Goal: Task Accomplishment & Management: Use online tool/utility

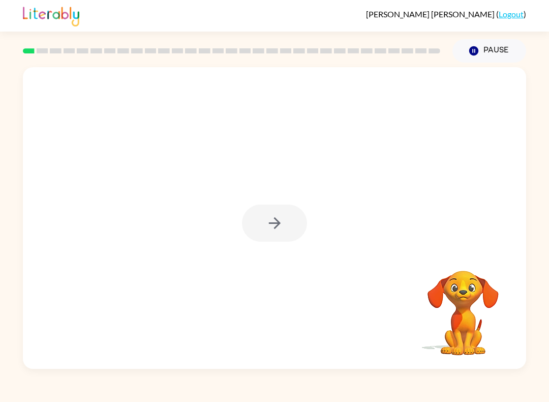
click at [488, 301] on video "Your browser must support playing .mp4 files to use Literably. Please try using…" at bounding box center [464, 306] width 102 height 102
click at [262, 231] on button "button" at bounding box center [274, 222] width 65 height 37
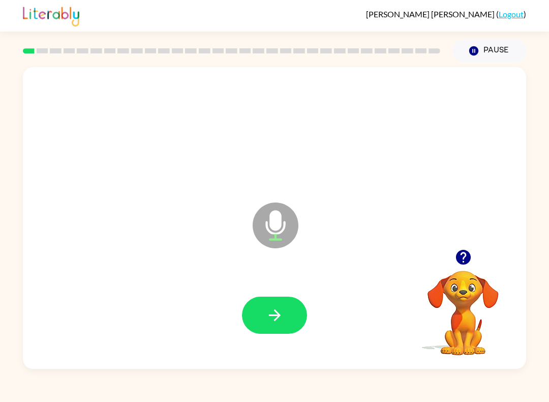
click at [276, 315] on icon "button" at bounding box center [275, 315] width 12 height 12
click at [276, 314] on icon "button" at bounding box center [275, 315] width 18 height 18
click at [264, 318] on button "button" at bounding box center [274, 315] width 65 height 37
click at [272, 331] on button "button" at bounding box center [274, 315] width 65 height 37
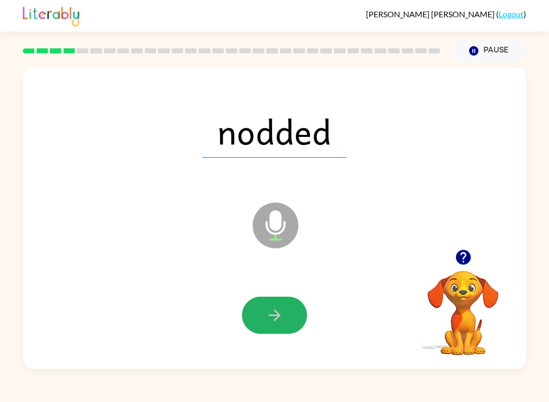
click at [267, 312] on icon "button" at bounding box center [275, 315] width 18 height 18
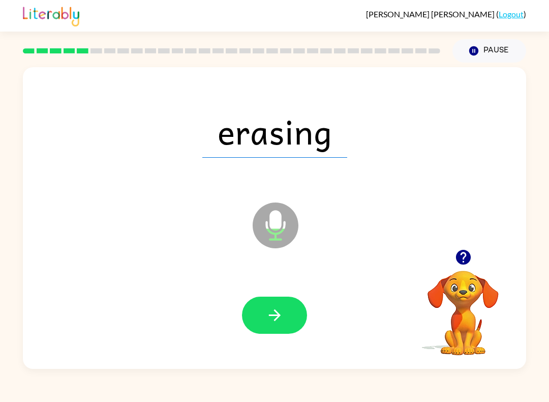
click at [267, 316] on icon "button" at bounding box center [275, 315] width 18 height 18
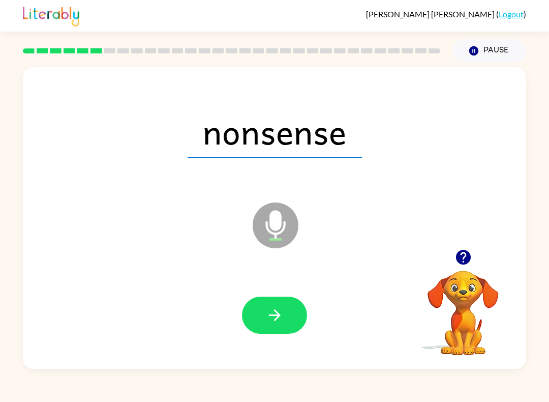
click at [277, 312] on icon "button" at bounding box center [275, 315] width 12 height 12
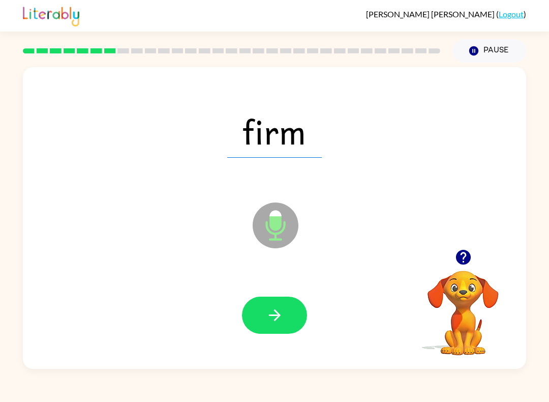
click at [273, 305] on button "button" at bounding box center [274, 315] width 65 height 37
click at [269, 305] on button "button" at bounding box center [274, 315] width 65 height 37
click at [277, 320] on icon "button" at bounding box center [275, 315] width 18 height 18
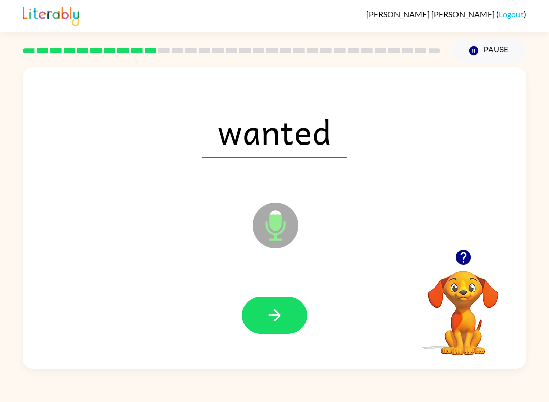
click at [268, 298] on button "button" at bounding box center [274, 315] width 65 height 37
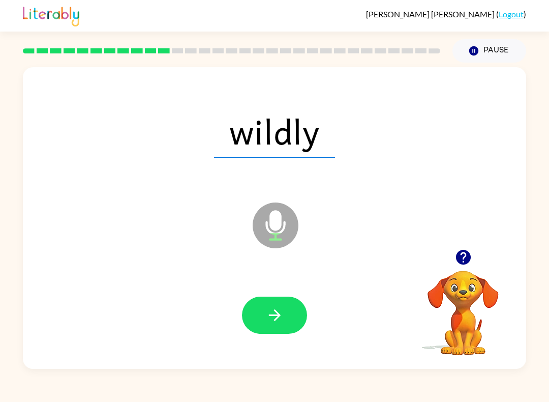
click at [288, 300] on button "button" at bounding box center [274, 315] width 65 height 37
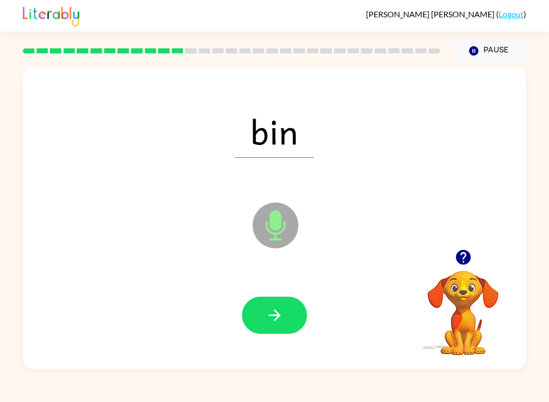
click at [276, 314] on icon "button" at bounding box center [275, 315] width 18 height 18
click at [266, 314] on icon "button" at bounding box center [275, 315] width 18 height 18
click at [269, 306] on button "button" at bounding box center [274, 315] width 65 height 37
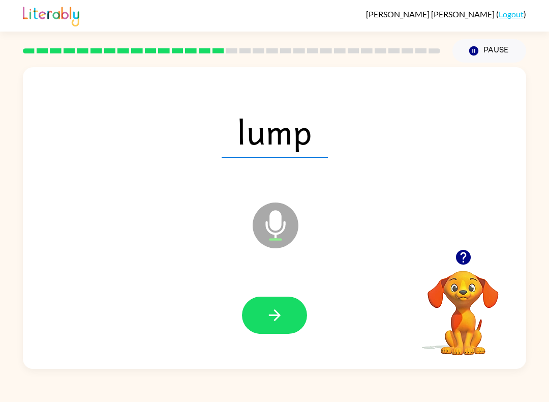
click at [283, 307] on icon "button" at bounding box center [275, 315] width 18 height 18
click at [285, 319] on button "button" at bounding box center [274, 315] width 65 height 37
click at [269, 307] on icon "button" at bounding box center [275, 315] width 18 height 18
click at [272, 301] on button "button" at bounding box center [274, 315] width 65 height 37
click at [284, 317] on button "button" at bounding box center [274, 315] width 65 height 37
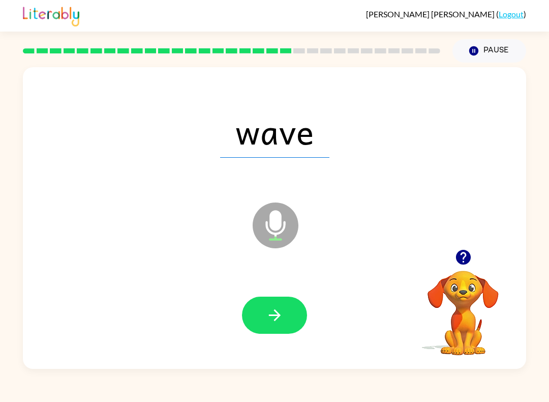
click at [277, 319] on icon "button" at bounding box center [275, 315] width 12 height 12
click at [266, 314] on icon "button" at bounding box center [275, 315] width 18 height 18
click at [280, 318] on icon "button" at bounding box center [275, 315] width 18 height 18
click at [287, 304] on button "button" at bounding box center [274, 315] width 65 height 37
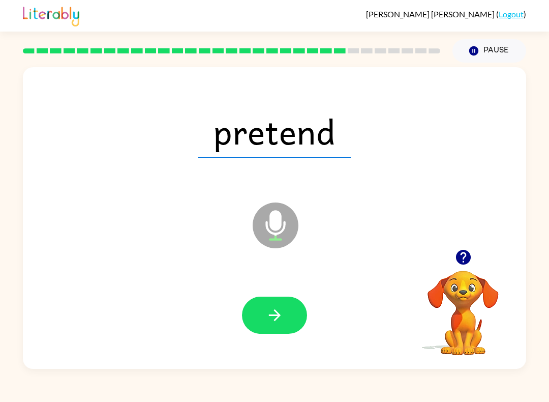
click at [275, 306] on button "button" at bounding box center [274, 315] width 65 height 37
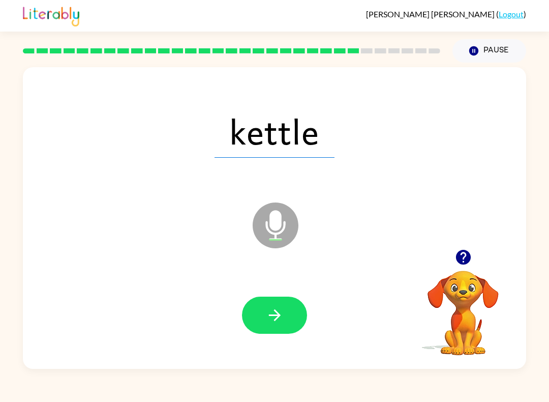
click at [282, 310] on icon "button" at bounding box center [275, 315] width 18 height 18
click at [279, 315] on icon "button" at bounding box center [275, 315] width 12 height 12
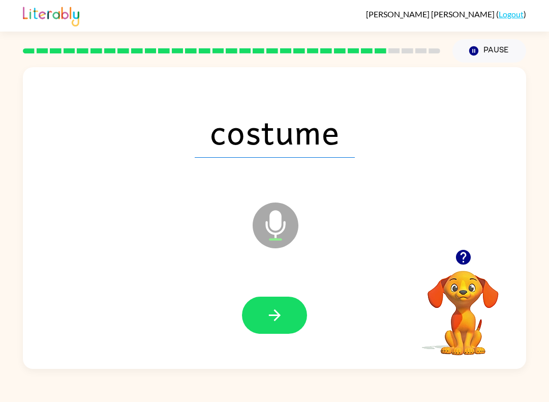
click at [286, 300] on button "button" at bounding box center [274, 315] width 65 height 37
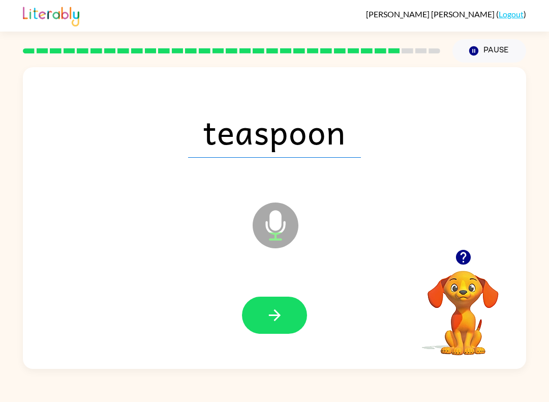
click at [273, 321] on icon "button" at bounding box center [275, 315] width 18 height 18
click at [270, 302] on button "button" at bounding box center [274, 315] width 65 height 37
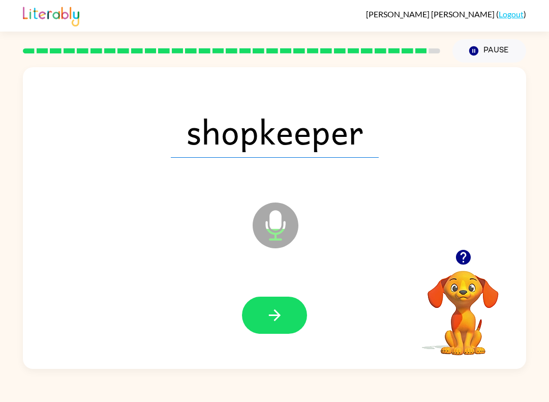
click at [278, 310] on icon "button" at bounding box center [275, 315] width 18 height 18
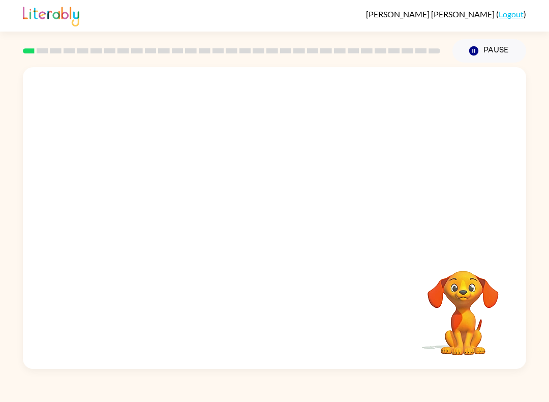
click at [476, 303] on video "Your browser must support playing .mp4 files to use Literably. Please try using…" at bounding box center [464, 306] width 102 height 102
click at [477, 288] on video "Your browser must support playing .mp4 files to use Literably. Please try using…" at bounding box center [464, 306] width 102 height 102
click at [471, 283] on video "Your browser must support playing .mp4 files to use Literably. Please try using…" at bounding box center [464, 306] width 102 height 102
click at [476, 297] on video "Your browser must support playing .mp4 files to use Literably. Please try using…" at bounding box center [464, 306] width 102 height 102
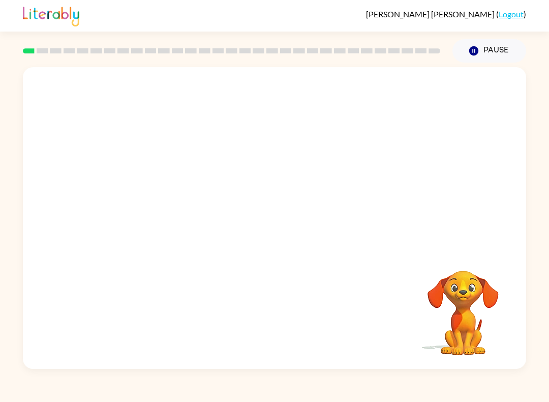
click at [252, 165] on video "Your browser must support playing .mp4 files to use Literably. Please try using…" at bounding box center [275, 158] width 504 height 182
click at [250, 156] on video "Your browser must support playing .mp4 files to use Literably. Please try using…" at bounding box center [275, 158] width 504 height 182
click at [251, 158] on video "Your browser must support playing .mp4 files to use Literably. Please try using…" at bounding box center [275, 158] width 504 height 182
click at [269, 225] on div at bounding box center [274, 222] width 65 height 37
click at [284, 225] on div at bounding box center [274, 222] width 65 height 37
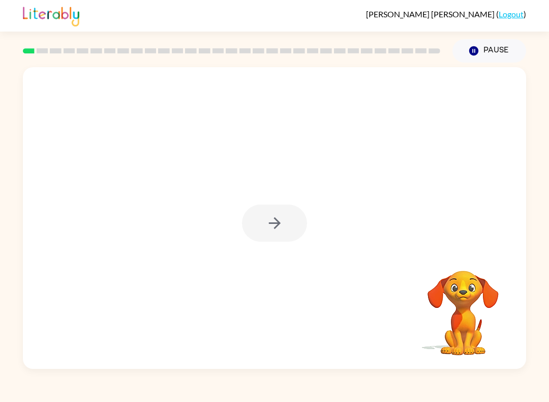
click at [265, 227] on div at bounding box center [274, 222] width 65 height 37
click at [258, 260] on div at bounding box center [275, 218] width 504 height 302
click at [285, 220] on button "button" at bounding box center [274, 222] width 65 height 37
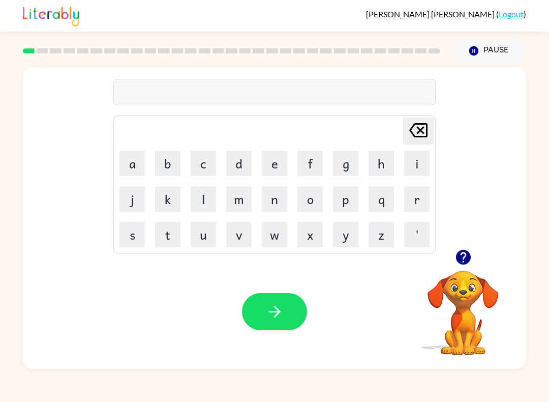
click at [163, 165] on button "b" at bounding box center [167, 163] width 25 height 25
click at [281, 161] on button "e" at bounding box center [274, 163] width 25 height 25
click at [343, 173] on button "g" at bounding box center [345, 163] width 25 height 25
click at [263, 313] on button "button" at bounding box center [274, 311] width 65 height 37
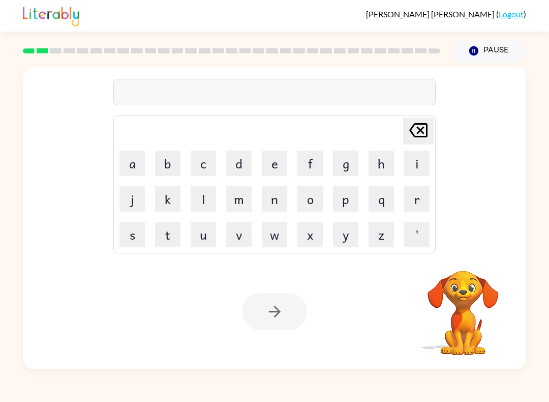
click at [210, 203] on button "l" at bounding box center [203, 198] width 25 height 25
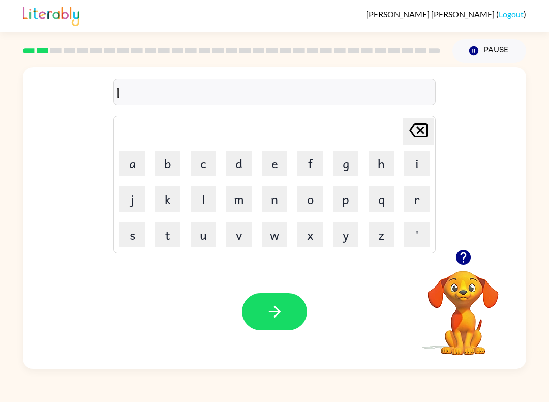
click at [315, 204] on button "o" at bounding box center [310, 198] width 25 height 25
click at [204, 236] on button "u" at bounding box center [203, 234] width 25 height 25
click at [169, 164] on button "b" at bounding box center [167, 163] width 25 height 25
click at [424, 122] on icon "Delete Delete last character input" at bounding box center [418, 130] width 24 height 24
click at [245, 166] on button "d" at bounding box center [238, 163] width 25 height 25
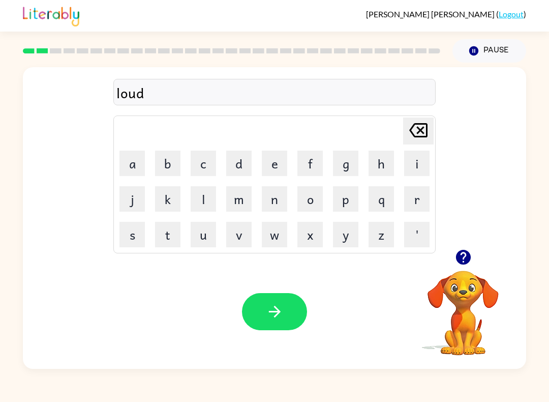
click at [268, 310] on icon "button" at bounding box center [275, 312] width 18 height 18
click at [131, 237] on button "s" at bounding box center [132, 234] width 25 height 25
click at [381, 165] on button "h" at bounding box center [381, 163] width 25 height 25
click at [419, 129] on icon "Delete Delete last character input" at bounding box center [418, 130] width 24 height 24
click at [415, 136] on icon "Delete Delete last character input" at bounding box center [418, 130] width 24 height 24
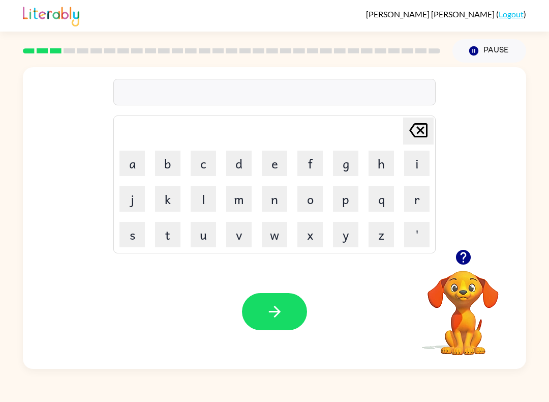
click at [242, 201] on button "m" at bounding box center [238, 198] width 25 height 25
click at [140, 165] on button "a" at bounding box center [132, 163] width 25 height 25
click at [425, 202] on button "r" at bounding box center [416, 198] width 25 height 25
click at [144, 222] on button "s" at bounding box center [132, 234] width 25 height 25
click at [380, 162] on button "h" at bounding box center [381, 163] width 25 height 25
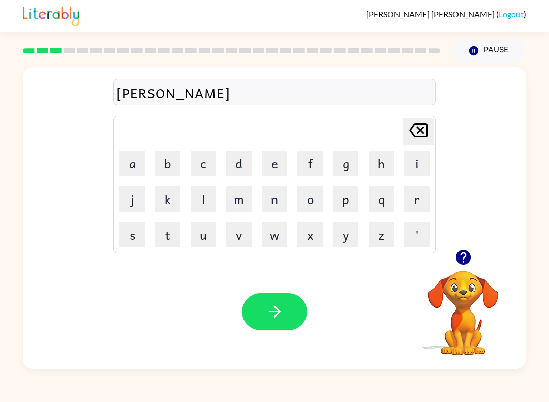
click at [274, 320] on icon "button" at bounding box center [275, 312] width 18 height 18
click at [117, 236] on td "s" at bounding box center [132, 234] width 35 height 35
click at [130, 232] on button "s" at bounding box center [132, 234] width 25 height 25
click at [355, 204] on button "p" at bounding box center [345, 198] width 25 height 25
click at [308, 196] on button "o" at bounding box center [310, 198] width 25 height 25
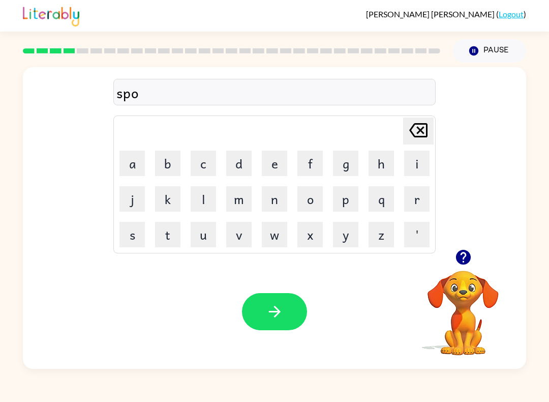
click at [167, 230] on button "t" at bounding box center [167, 234] width 25 height 25
click at [280, 311] on icon "button" at bounding box center [275, 312] width 18 height 18
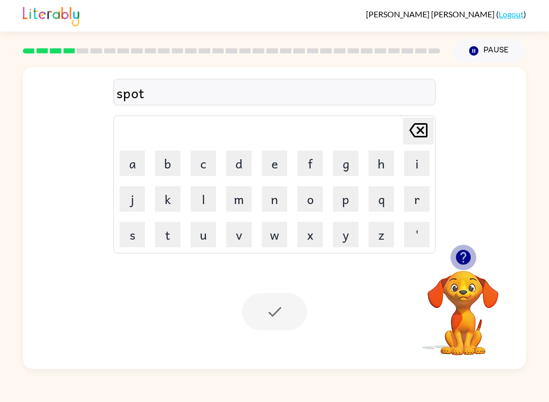
click at [465, 250] on icon "button" at bounding box center [464, 257] width 18 height 18
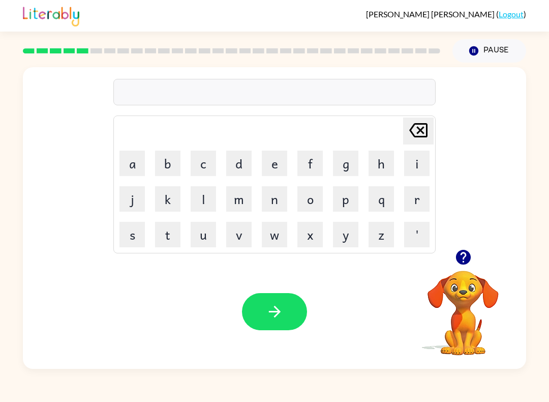
click at [417, 197] on button "r" at bounding box center [416, 198] width 25 height 25
click at [310, 192] on button "o" at bounding box center [310, 198] width 25 height 25
click at [198, 222] on button "u" at bounding box center [203, 234] width 25 height 25
click at [229, 161] on button "d" at bounding box center [238, 163] width 25 height 25
click at [419, 133] on icon "Delete Delete last character input" at bounding box center [418, 130] width 24 height 24
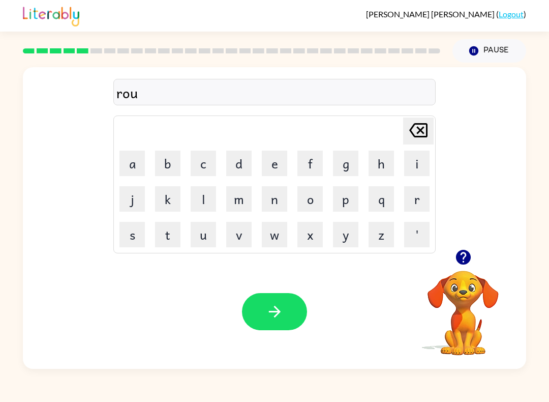
click at [419, 133] on icon "Delete Delete last character input" at bounding box center [418, 130] width 24 height 24
click at [415, 124] on icon at bounding box center [418, 130] width 18 height 14
click at [415, 121] on icon "Delete Delete last character input" at bounding box center [418, 130] width 24 height 24
click at [346, 196] on button "p" at bounding box center [345, 198] width 25 height 25
click at [421, 199] on button "r" at bounding box center [416, 198] width 25 height 25
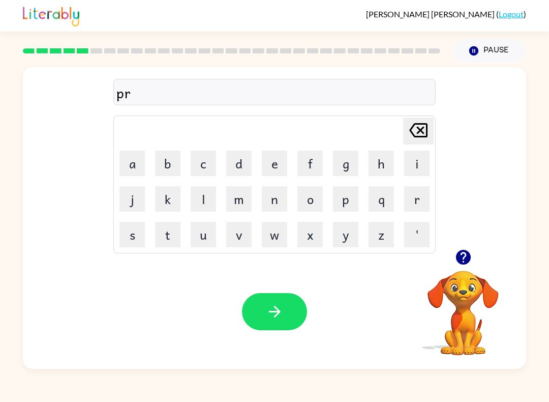
click at [301, 186] on button "o" at bounding box center [310, 198] width 25 height 25
click at [197, 229] on button "u" at bounding box center [203, 234] width 25 height 25
click at [170, 184] on td "k" at bounding box center [168, 199] width 35 height 35
click at [226, 165] on button "d" at bounding box center [238, 163] width 25 height 25
click at [263, 285] on div "Your browser must support playing .mp4 files to use Literably. Please try using…" at bounding box center [275, 311] width 504 height 114
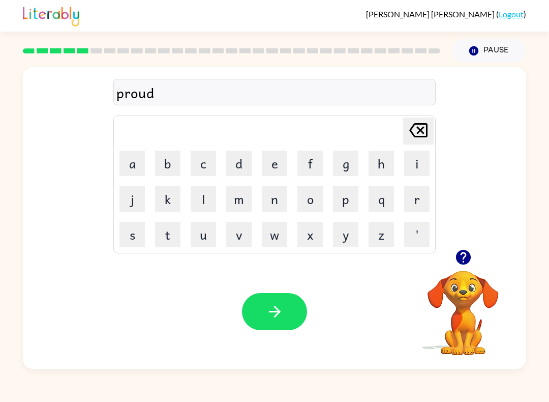
click at [264, 309] on button "button" at bounding box center [274, 311] width 65 height 37
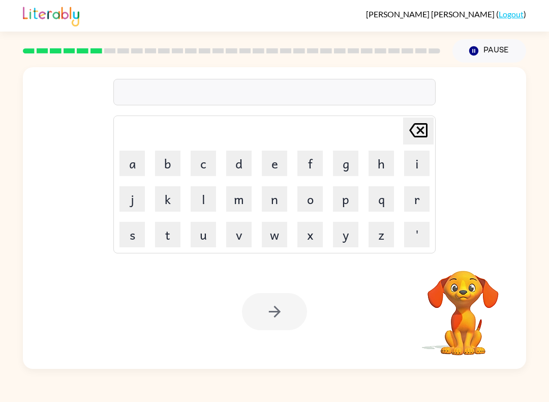
click at [358, 201] on button "p" at bounding box center [345, 198] width 25 height 25
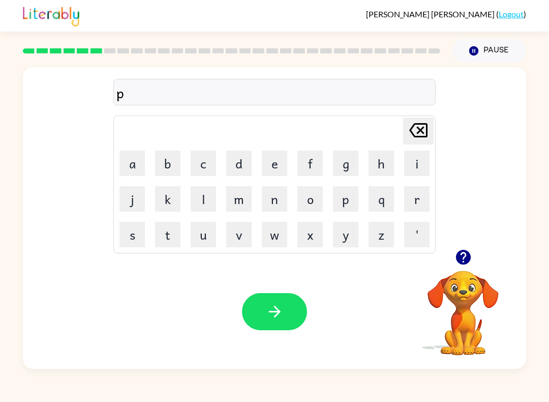
click at [422, 165] on button "i" at bounding box center [416, 163] width 25 height 25
click at [281, 164] on button "e" at bounding box center [274, 163] width 25 height 25
click at [286, 305] on button "button" at bounding box center [274, 311] width 65 height 37
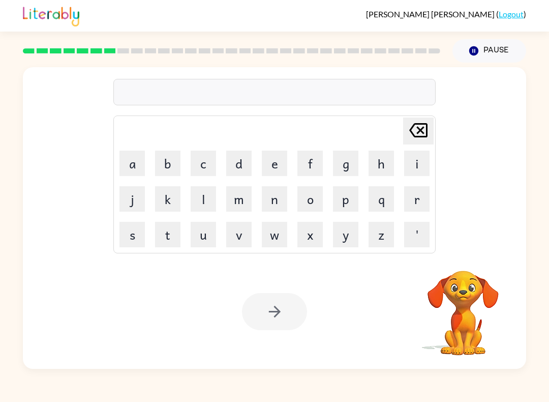
click at [263, 204] on button "n" at bounding box center [274, 198] width 25 height 25
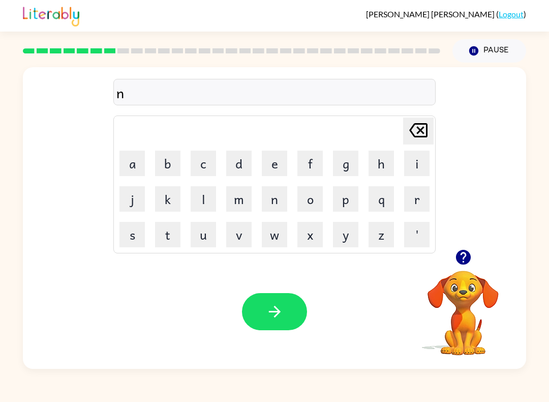
click at [180, 197] on button "k" at bounding box center [167, 198] width 25 height 25
click at [431, 137] on button "Delete Delete last character input" at bounding box center [418, 130] width 31 height 27
click at [431, 136] on button "Delete Delete last character input" at bounding box center [418, 130] width 31 height 27
click at [131, 161] on button "a" at bounding box center [132, 163] width 25 height 25
click at [263, 210] on button "n" at bounding box center [274, 198] width 25 height 25
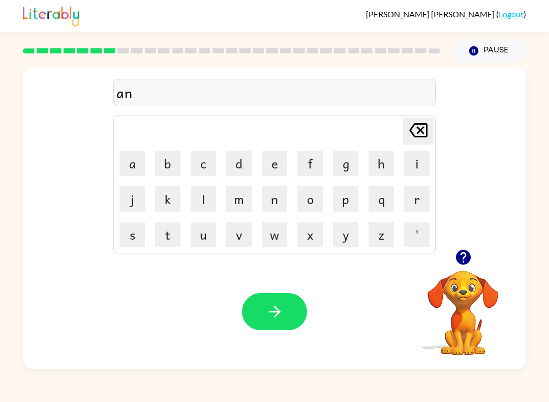
click at [168, 197] on button "k" at bounding box center [167, 198] width 25 height 25
click at [205, 192] on button "l" at bounding box center [203, 198] width 25 height 25
click at [283, 162] on button "e" at bounding box center [274, 163] width 25 height 25
click at [271, 312] on icon "button" at bounding box center [275, 312] width 12 height 12
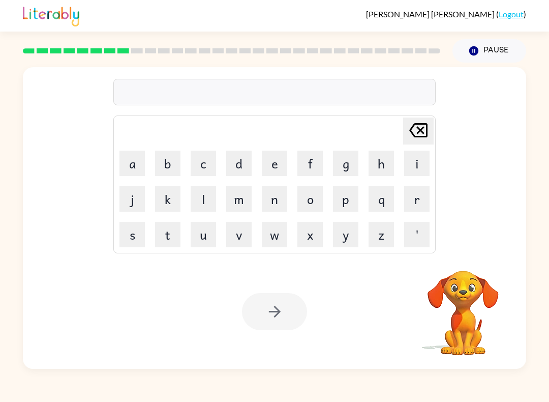
click at [159, 160] on button "b" at bounding box center [167, 163] width 25 height 25
click at [142, 154] on button "a" at bounding box center [132, 163] width 25 height 25
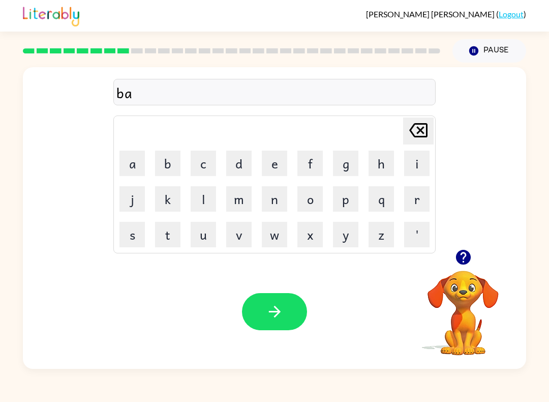
click at [167, 241] on button "t" at bounding box center [167, 234] width 25 height 25
click at [376, 171] on button "h" at bounding box center [381, 163] width 25 height 25
click at [284, 313] on button "button" at bounding box center [274, 311] width 65 height 37
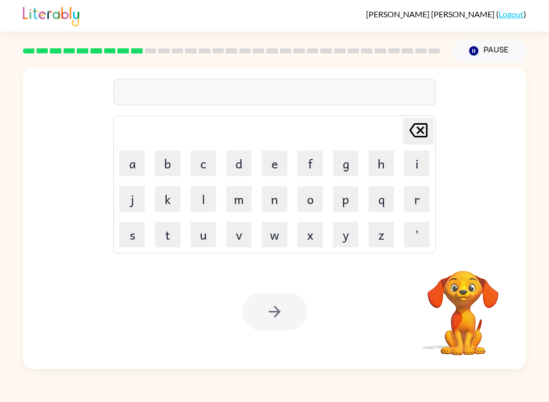
click at [194, 156] on button "c" at bounding box center [203, 163] width 25 height 25
click at [201, 210] on button "l" at bounding box center [203, 198] width 25 height 25
click at [307, 200] on button "o" at bounding box center [310, 198] width 25 height 25
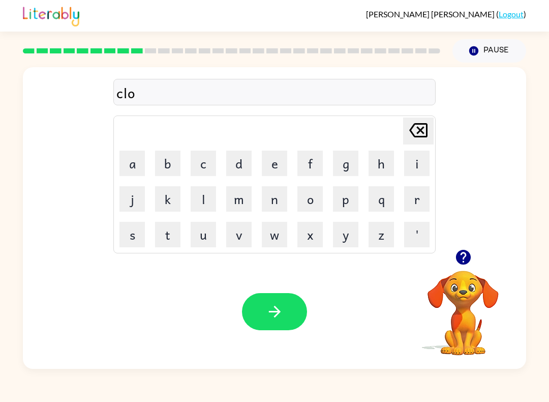
click at [268, 228] on button "w" at bounding box center [274, 234] width 25 height 25
click at [262, 202] on button "n" at bounding box center [274, 198] width 25 height 25
click at [276, 311] on icon "button" at bounding box center [275, 312] width 18 height 18
click at [284, 200] on button "n" at bounding box center [274, 198] width 25 height 25
click at [126, 242] on button "s" at bounding box center [132, 234] width 25 height 25
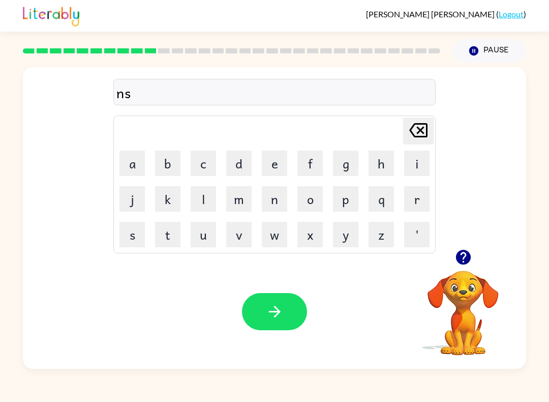
click at [271, 170] on button "e" at bounding box center [274, 163] width 25 height 25
click at [417, 209] on button "r" at bounding box center [416, 198] width 25 height 25
click at [171, 244] on button "t" at bounding box center [167, 234] width 25 height 25
click at [426, 125] on icon "Delete Delete last character input" at bounding box center [418, 130] width 24 height 24
click at [425, 125] on icon at bounding box center [418, 130] width 18 height 14
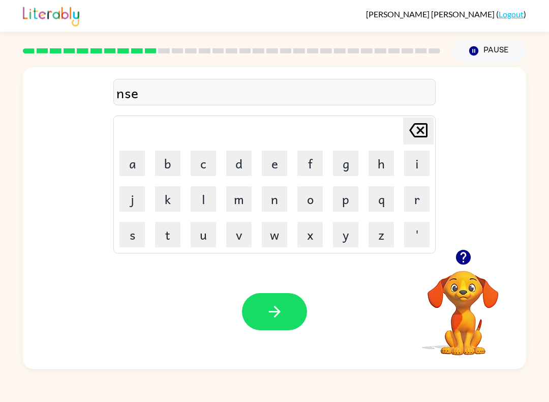
click at [421, 132] on icon at bounding box center [418, 130] width 18 height 14
click at [420, 132] on icon at bounding box center [418, 130] width 18 height 14
click at [414, 143] on div "Delete Delete last character input" at bounding box center [418, 131] width 24 height 26
click at [415, 151] on button "i" at bounding box center [416, 163] width 25 height 25
click at [280, 202] on button "n" at bounding box center [274, 198] width 25 height 25
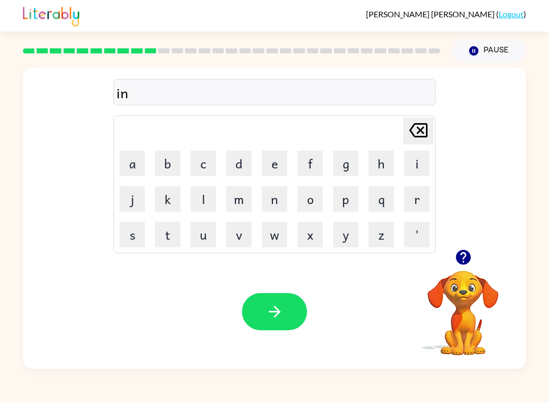
click at [129, 239] on button "s" at bounding box center [132, 234] width 25 height 25
click at [262, 168] on button "e" at bounding box center [274, 163] width 25 height 25
click at [406, 207] on button "r" at bounding box center [416, 198] width 25 height 25
click at [280, 303] on button "button" at bounding box center [274, 311] width 65 height 37
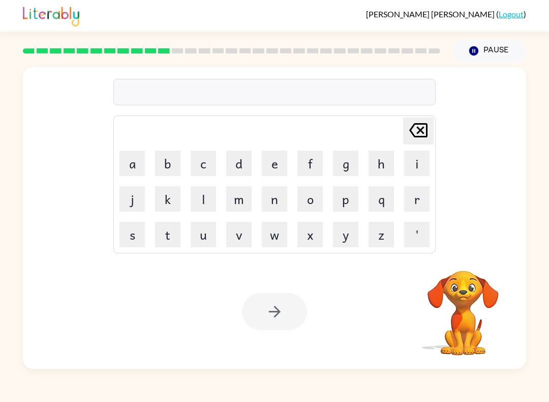
click at [215, 170] on button "c" at bounding box center [203, 163] width 25 height 25
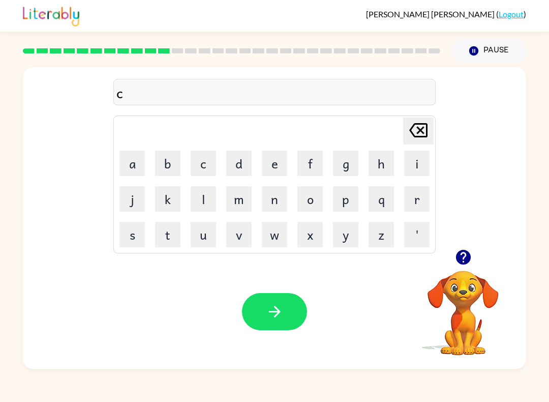
click at [305, 204] on button "o" at bounding box center [310, 198] width 25 height 25
click at [243, 159] on button "d" at bounding box center [238, 163] width 25 height 25
click at [263, 164] on button "e" at bounding box center [274, 163] width 25 height 25
click at [269, 315] on icon "button" at bounding box center [275, 312] width 18 height 18
click at [241, 234] on button "v" at bounding box center [238, 234] width 25 height 25
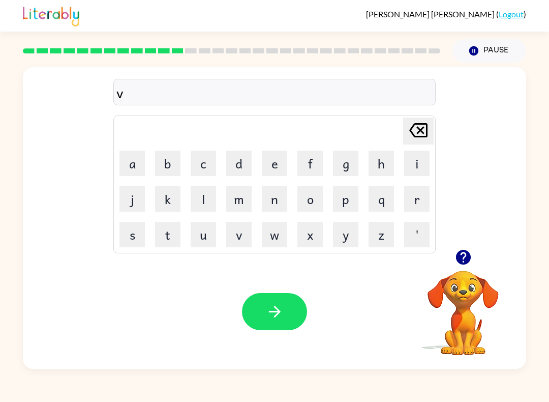
click at [312, 195] on button "o" at bounding box center [310, 198] width 25 height 25
click at [140, 155] on button "a" at bounding box center [132, 163] width 25 height 25
click at [413, 122] on icon "Delete Delete last character input" at bounding box center [418, 130] width 24 height 24
click at [209, 191] on button "l" at bounding box center [203, 198] width 25 height 25
click at [207, 239] on button "u" at bounding box center [203, 234] width 25 height 25
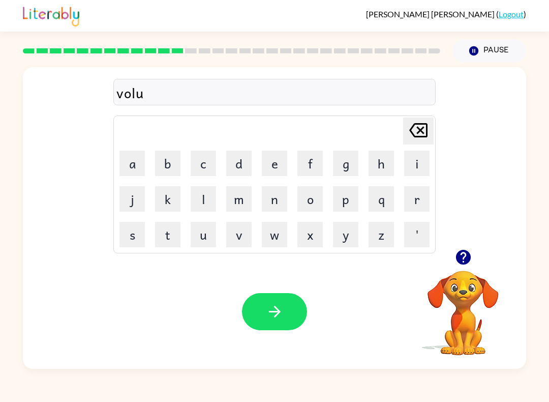
click at [246, 196] on button "m" at bounding box center [238, 198] width 25 height 25
click at [278, 165] on button "e" at bounding box center [274, 163] width 25 height 25
click at [276, 308] on icon "button" at bounding box center [275, 312] width 12 height 12
click at [285, 236] on button "w" at bounding box center [274, 234] width 25 height 25
click at [279, 161] on button "e" at bounding box center [274, 163] width 25 height 25
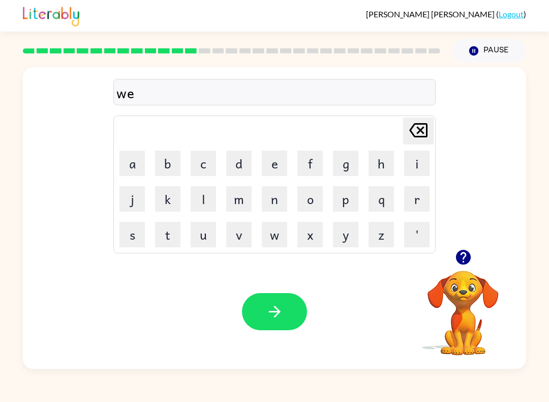
click at [403, 123] on button "Delete Delete last character input" at bounding box center [418, 130] width 31 height 27
click at [144, 237] on button "s" at bounding box center [132, 234] width 25 height 25
click at [272, 242] on button "w" at bounding box center [274, 234] width 25 height 25
click at [279, 170] on button "e" at bounding box center [274, 163] width 25 height 25
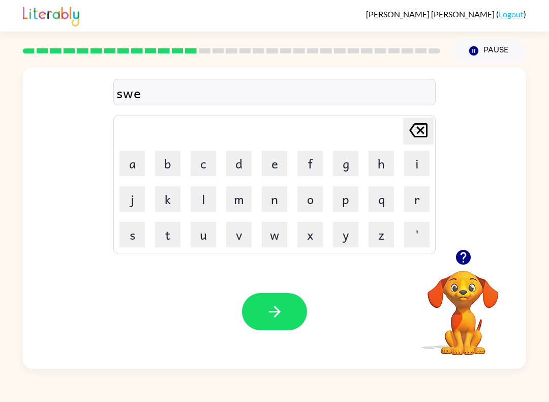
click at [277, 168] on button "e" at bounding box center [274, 163] width 25 height 25
click at [169, 246] on button "t" at bounding box center [167, 234] width 25 height 25
click at [274, 210] on button "n" at bounding box center [274, 198] width 25 height 25
click at [285, 167] on button "e" at bounding box center [274, 163] width 25 height 25
click at [136, 244] on button "s" at bounding box center [132, 234] width 25 height 25
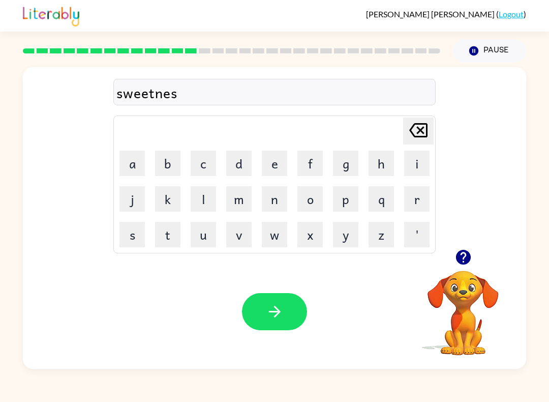
click at [264, 299] on button "button" at bounding box center [274, 311] width 65 height 37
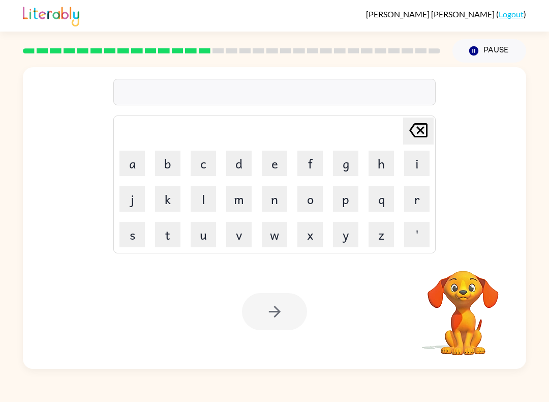
click at [348, 202] on button "p" at bounding box center [345, 198] width 25 height 25
click at [414, 171] on button "i" at bounding box center [416, 163] width 25 height 25
click at [202, 196] on button "l" at bounding box center [203, 198] width 25 height 25
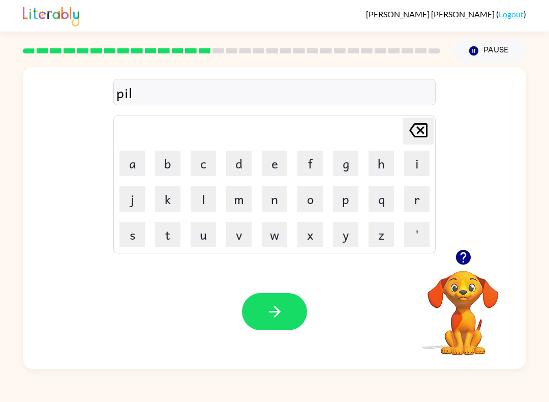
click at [308, 203] on button "o" at bounding box center [310, 198] width 25 height 25
click at [172, 235] on button "t" at bounding box center [167, 234] width 25 height 25
click at [278, 314] on icon "button" at bounding box center [275, 312] width 12 height 12
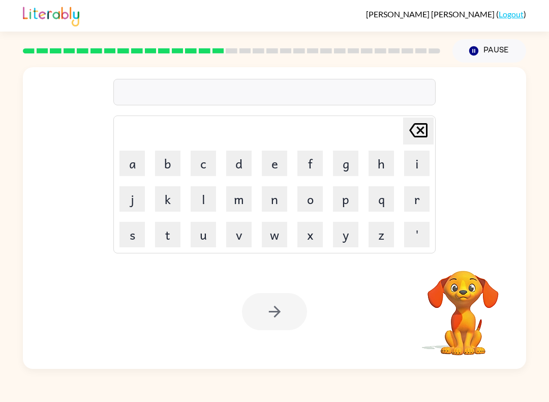
click at [309, 162] on button "f" at bounding box center [310, 163] width 25 height 25
click at [312, 199] on button "o" at bounding box center [310, 198] width 25 height 25
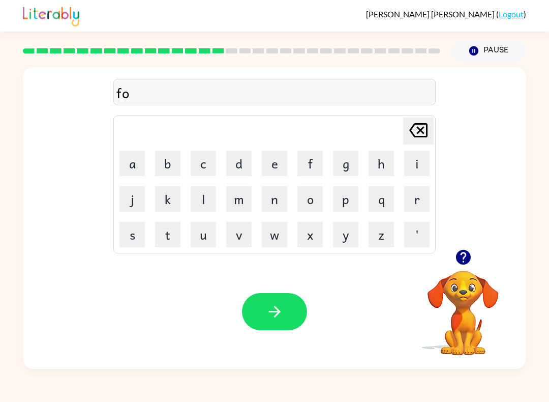
click at [169, 199] on button "k" at bounding box center [167, 198] width 25 height 25
click at [416, 141] on icon "Delete Delete last character input" at bounding box center [418, 130] width 24 height 24
click at [407, 202] on button "r" at bounding box center [416, 198] width 25 height 25
click at [171, 196] on button "k" at bounding box center [167, 198] width 25 height 25
click at [276, 305] on icon "button" at bounding box center [275, 312] width 18 height 18
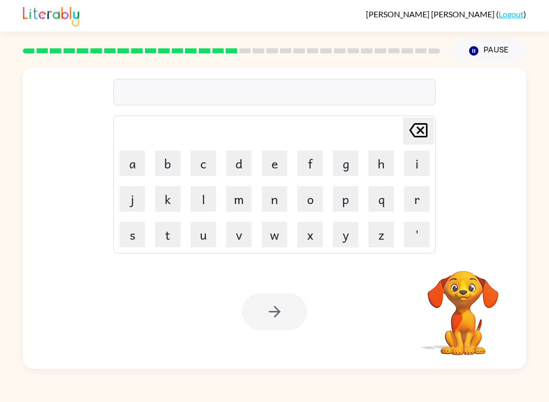
click at [274, 232] on button "w" at bounding box center [274, 234] width 25 height 25
click at [273, 166] on button "e" at bounding box center [274, 163] width 25 height 25
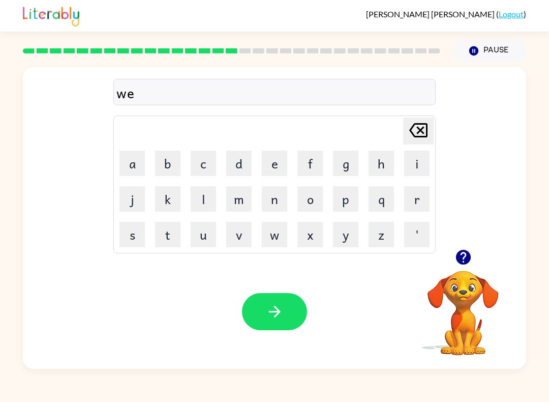
click at [172, 163] on button "b" at bounding box center [167, 163] width 25 height 25
click at [280, 274] on div "Your browser must support playing .mp4 files to use Literably. Please try using…" at bounding box center [275, 311] width 504 height 114
click at [273, 315] on icon "button" at bounding box center [275, 312] width 18 height 18
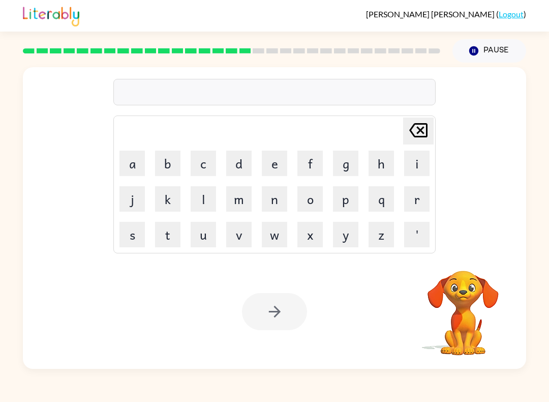
click at [304, 171] on button "f" at bounding box center [310, 163] width 25 height 25
click at [420, 170] on button "i" at bounding box center [416, 163] width 25 height 25
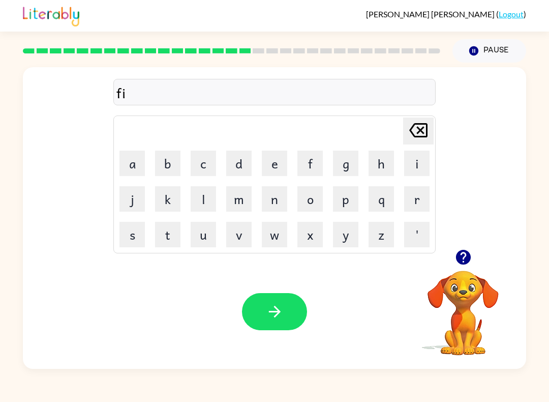
click at [420, 135] on icon "Delete Delete last character input" at bounding box center [418, 130] width 24 height 24
click at [211, 210] on button "l" at bounding box center [203, 198] width 25 height 25
click at [417, 159] on button "i" at bounding box center [416, 163] width 25 height 25
click at [346, 201] on button "p" at bounding box center [345, 198] width 25 height 25
click at [343, 201] on button "p" at bounding box center [345, 198] width 25 height 25
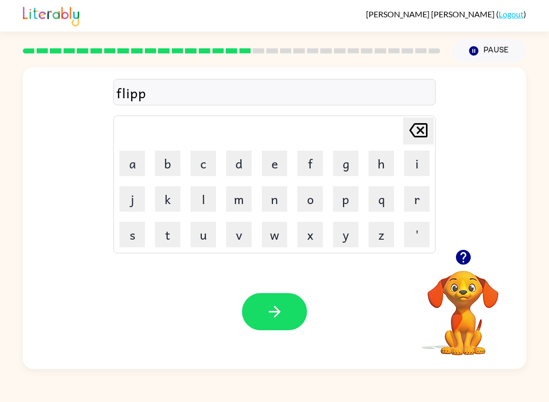
click at [413, 140] on icon "Delete Delete last character input" at bounding box center [418, 130] width 24 height 24
click at [393, 165] on button "h" at bounding box center [381, 163] width 25 height 25
click at [422, 141] on icon "Delete Delete last character input" at bounding box center [418, 130] width 24 height 24
click at [410, 170] on button "i" at bounding box center [416, 163] width 25 height 25
click at [282, 202] on button "n" at bounding box center [274, 198] width 25 height 25
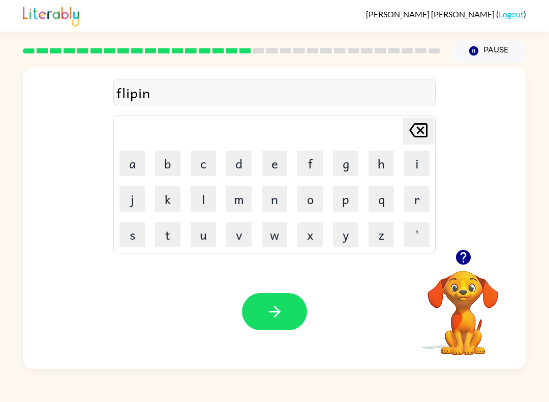
click at [322, 168] on button "f" at bounding box center [310, 163] width 25 height 25
click at [420, 137] on icon at bounding box center [418, 130] width 18 height 14
click at [344, 167] on button "g" at bounding box center [345, 163] width 25 height 25
click at [283, 327] on button "button" at bounding box center [274, 311] width 65 height 37
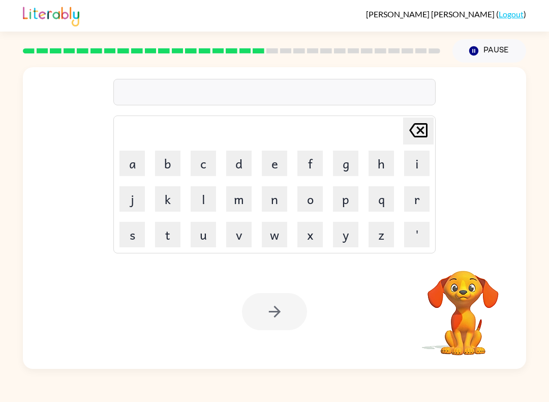
click at [130, 232] on button "s" at bounding box center [132, 234] width 25 height 25
click at [267, 201] on button "n" at bounding box center [274, 198] width 25 height 25
click at [304, 205] on button "o" at bounding box center [310, 198] width 25 height 25
click at [409, 195] on button "r" at bounding box center [416, 198] width 25 height 25
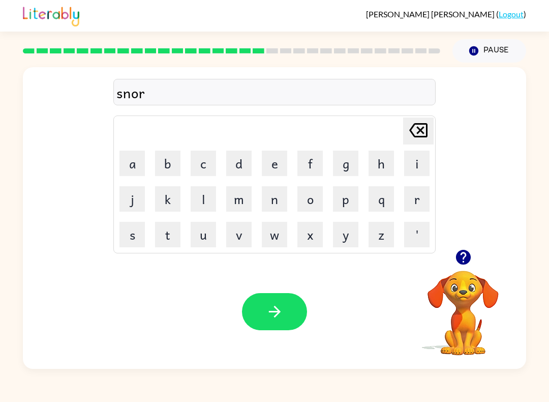
click at [167, 237] on button "t" at bounding box center [167, 234] width 25 height 25
click at [279, 308] on icon "button" at bounding box center [275, 312] width 18 height 18
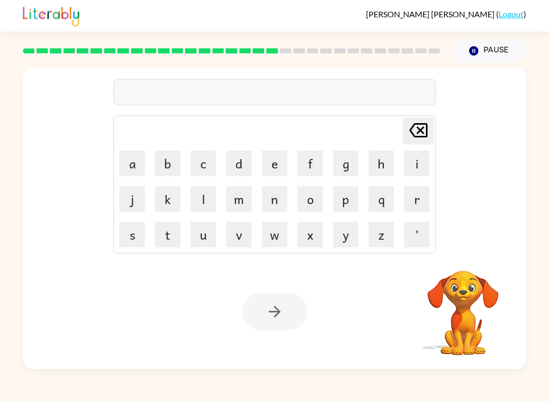
click at [264, 160] on button "e" at bounding box center [274, 163] width 25 height 25
click at [136, 231] on button "s" at bounding box center [132, 234] width 25 height 25
click at [278, 164] on button "e" at bounding box center [274, 163] width 25 height 25
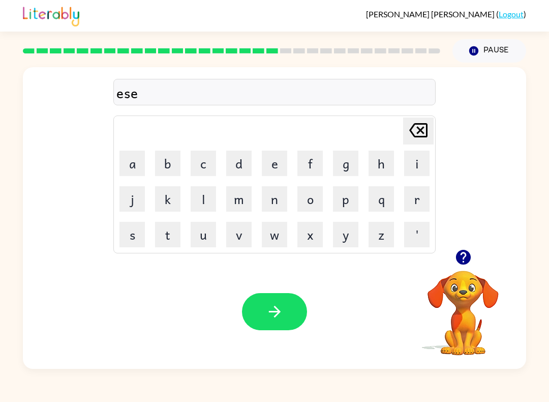
click at [339, 229] on button "y" at bounding box center [345, 234] width 25 height 25
click at [413, 132] on icon "Delete Delete last character input" at bounding box center [418, 130] width 24 height 24
click at [415, 135] on icon "Delete Delete last character input" at bounding box center [418, 130] width 24 height 24
click at [125, 226] on button "s" at bounding box center [132, 234] width 25 height 25
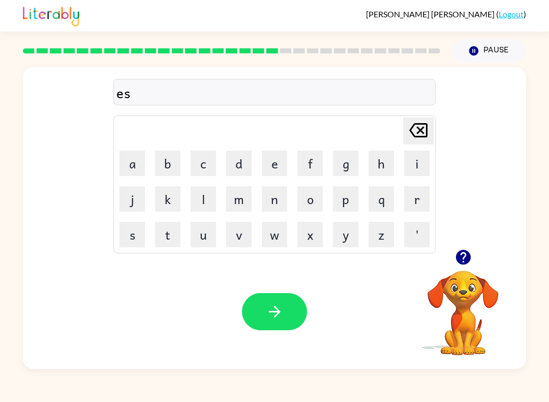
click at [139, 183] on td "j" at bounding box center [132, 199] width 35 height 35
click at [140, 160] on button "a" at bounding box center [132, 163] width 25 height 25
click at [342, 240] on button "y" at bounding box center [345, 234] width 25 height 25
click at [408, 127] on icon "Delete Delete last character input" at bounding box center [418, 130] width 24 height 24
click at [426, 134] on icon "Delete Delete last character input" at bounding box center [418, 130] width 24 height 24
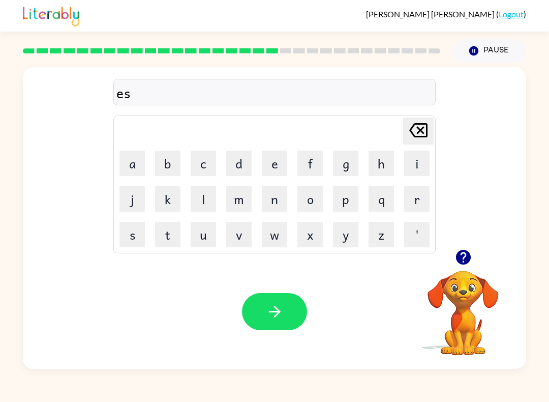
click at [426, 134] on icon "Delete Delete last character input" at bounding box center [418, 130] width 24 height 24
click at [135, 232] on button "s" at bounding box center [132, 234] width 25 height 25
click at [414, 123] on icon "Delete Delete last character input" at bounding box center [418, 130] width 24 height 24
click at [470, 259] on icon "button" at bounding box center [463, 257] width 15 height 15
click at [18, 222] on div "e Delete Delete last character input a b c d e f g h i j k l m n o p q r s t u …" at bounding box center [274, 216] width 549 height 306
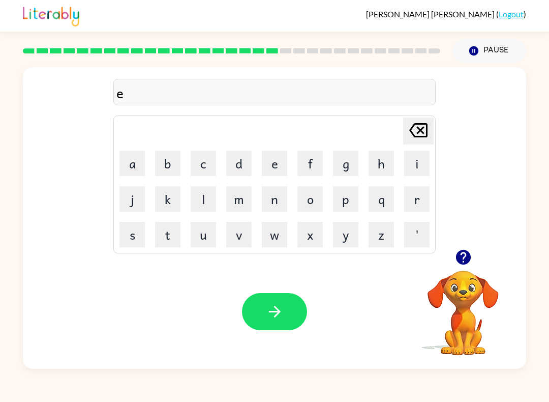
click at [144, 224] on button "s" at bounding box center [132, 234] width 25 height 25
click at [273, 160] on button "e" at bounding box center [274, 163] width 25 height 25
click at [345, 239] on button "y" at bounding box center [345, 234] width 25 height 25
click at [420, 132] on icon at bounding box center [418, 130] width 18 height 14
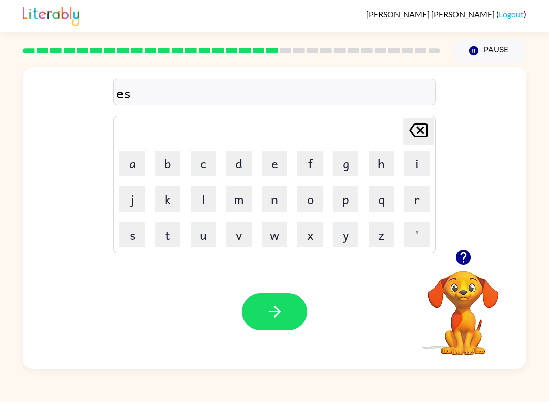
click at [414, 133] on icon "Delete Delete last character input" at bounding box center [418, 130] width 24 height 24
click at [135, 235] on button "s" at bounding box center [132, 234] width 25 height 25
click at [129, 163] on button "a" at bounding box center [132, 163] width 25 height 25
click at [343, 233] on button "y" at bounding box center [345, 234] width 25 height 25
click at [272, 313] on icon "button" at bounding box center [275, 312] width 18 height 18
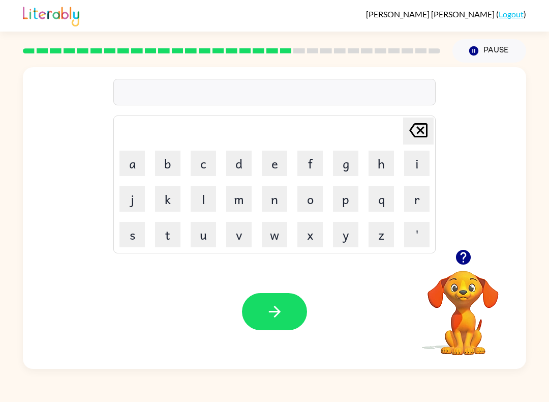
click at [139, 232] on button "s" at bounding box center [132, 234] width 25 height 25
click at [378, 162] on button "h" at bounding box center [381, 163] width 25 height 25
click at [281, 162] on button "e" at bounding box center [274, 163] width 25 height 25
click at [138, 231] on button "s" at bounding box center [132, 234] width 25 height 25
click at [427, 132] on icon "Delete Delete last character input" at bounding box center [418, 130] width 24 height 24
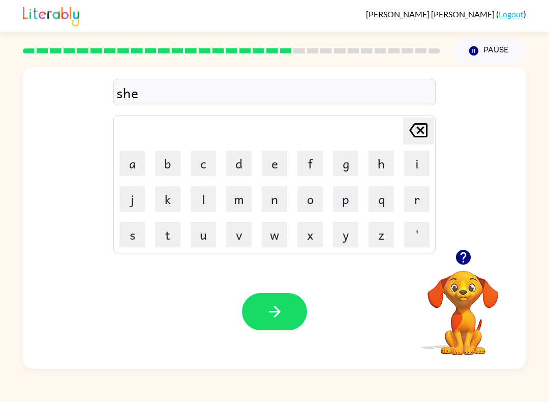
click at [403, 140] on button "Delete Delete last character input" at bounding box center [418, 130] width 31 height 27
click at [403, 144] on button "Delete Delete last character input" at bounding box center [418, 130] width 31 height 27
click at [423, 139] on icon "Delete Delete last character input" at bounding box center [418, 130] width 24 height 24
click at [241, 165] on button "d" at bounding box center [238, 163] width 25 height 25
click at [415, 161] on button "i" at bounding box center [416, 163] width 25 height 25
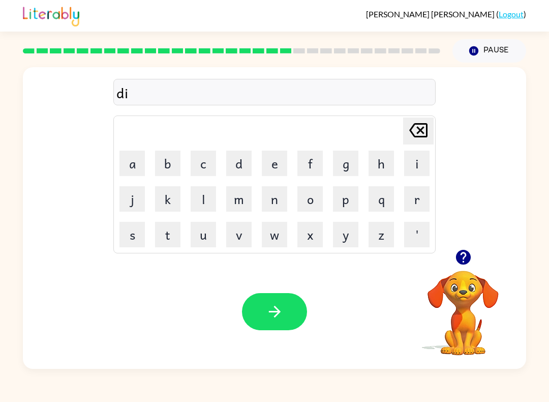
click at [138, 230] on button "s" at bounding box center [132, 234] width 25 height 25
click at [377, 173] on button "h" at bounding box center [381, 163] width 25 height 25
click at [276, 160] on button "e" at bounding box center [274, 163] width 25 height 25
click at [132, 234] on button "s" at bounding box center [132, 234] width 25 height 25
click at [283, 313] on icon "button" at bounding box center [275, 312] width 18 height 18
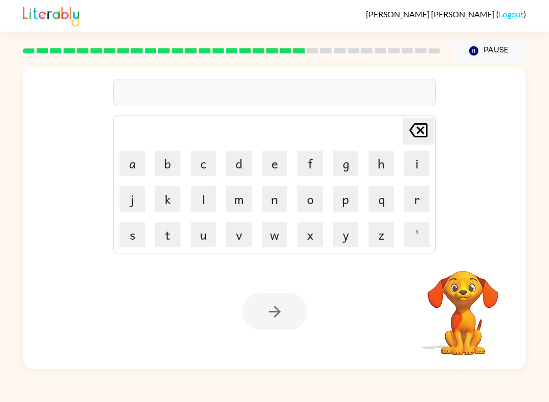
click at [312, 158] on button "f" at bounding box center [310, 163] width 25 height 25
click at [210, 202] on button "l" at bounding box center [203, 198] width 25 height 25
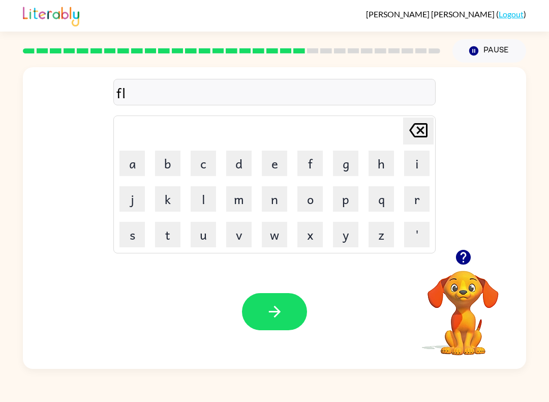
click at [196, 232] on button "u" at bounding box center [203, 234] width 25 height 25
click at [168, 238] on button "t" at bounding box center [167, 234] width 25 height 25
click at [272, 156] on button "e" at bounding box center [274, 163] width 25 height 25
click at [268, 315] on icon "button" at bounding box center [275, 312] width 18 height 18
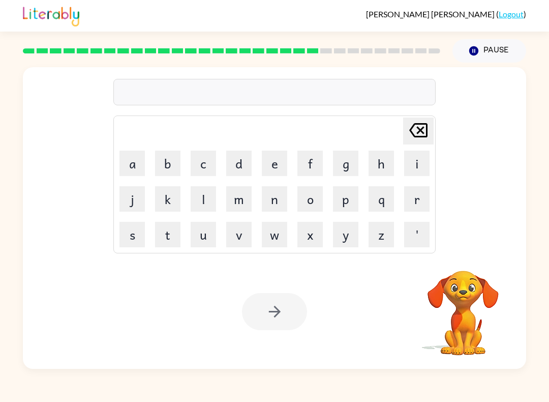
click at [247, 194] on button "m" at bounding box center [238, 198] width 25 height 25
click at [413, 160] on button "i" at bounding box center [416, 163] width 25 height 25
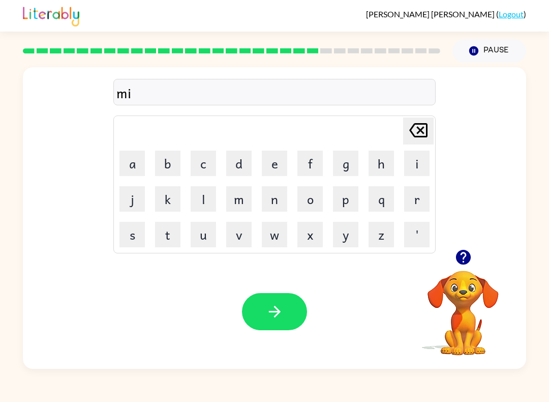
click at [226, 164] on button "d" at bounding box center [238, 163] width 25 height 25
click at [277, 210] on button "n" at bounding box center [274, 198] width 25 height 25
click at [413, 159] on button "i" at bounding box center [416, 163] width 25 height 25
click at [347, 165] on button "g" at bounding box center [345, 163] width 25 height 25
click at [382, 162] on button "h" at bounding box center [381, 163] width 25 height 25
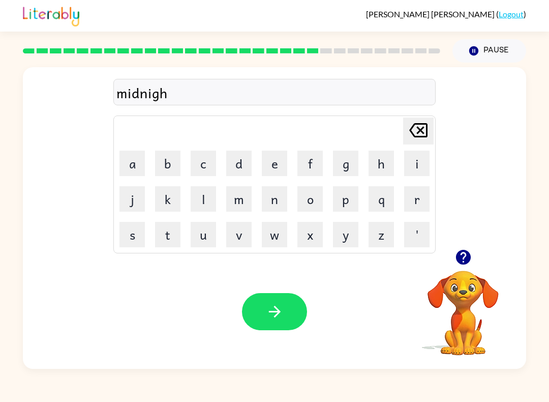
click at [164, 232] on button "t" at bounding box center [167, 234] width 25 height 25
click at [272, 316] on icon "button" at bounding box center [275, 312] width 18 height 18
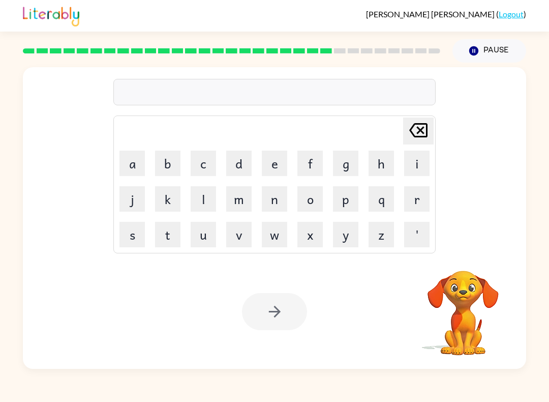
click at [280, 227] on button "w" at bounding box center [274, 234] width 25 height 25
click at [408, 159] on button "i" at bounding box center [416, 163] width 25 height 25
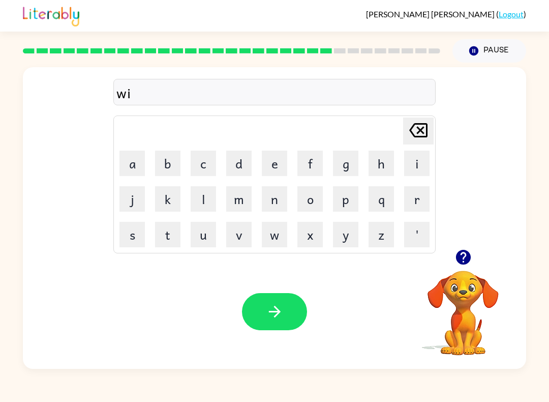
click at [274, 207] on button "n" at bounding box center [274, 198] width 25 height 25
click at [172, 246] on button "t" at bounding box center [167, 234] width 25 height 25
click at [273, 165] on button "e" at bounding box center [274, 163] width 25 height 25
click at [405, 175] on button "i" at bounding box center [416, 163] width 25 height 25
click at [419, 142] on icon "Delete Delete last character input" at bounding box center [418, 130] width 24 height 24
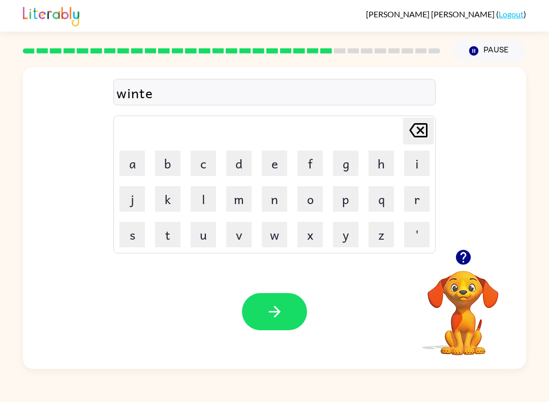
click at [414, 208] on button "r" at bounding box center [416, 198] width 25 height 25
click at [226, 316] on div "Your browser must support playing .mp4 files to use Literably. Please try using…" at bounding box center [275, 311] width 504 height 114
click at [284, 310] on button "button" at bounding box center [274, 311] width 65 height 37
click at [241, 50] on rect at bounding box center [246, 50] width 12 height 5
click at [478, 46] on icon "Pause" at bounding box center [473, 50] width 11 height 11
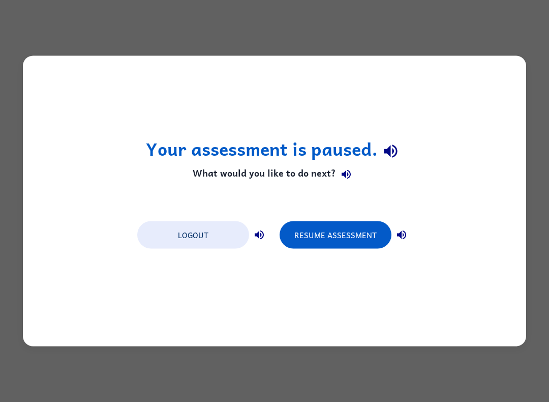
click at [331, 227] on button "Resume Assessment" at bounding box center [336, 234] width 112 height 27
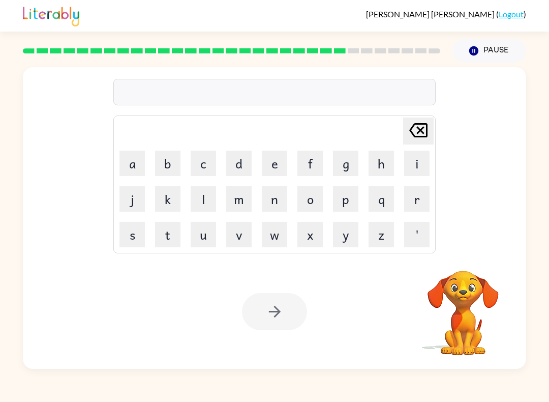
click at [424, 172] on button "i" at bounding box center [416, 163] width 25 height 25
click at [144, 235] on button "s" at bounding box center [132, 234] width 25 height 25
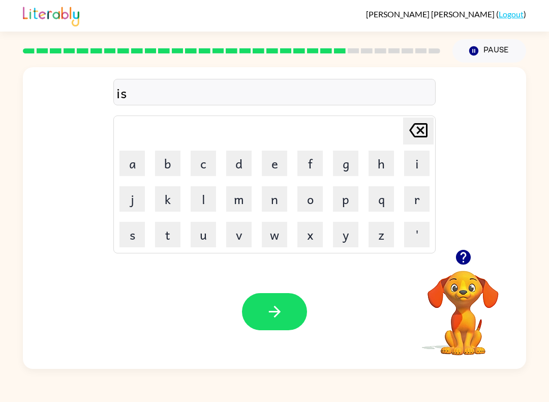
click at [423, 124] on icon at bounding box center [418, 130] width 18 height 14
click at [422, 124] on icon at bounding box center [418, 130] width 18 height 14
click at [227, 160] on button "d" at bounding box center [238, 163] width 25 height 25
click at [417, 171] on button "i" at bounding box center [416, 163] width 25 height 25
click at [143, 231] on button "s" at bounding box center [132, 234] width 25 height 25
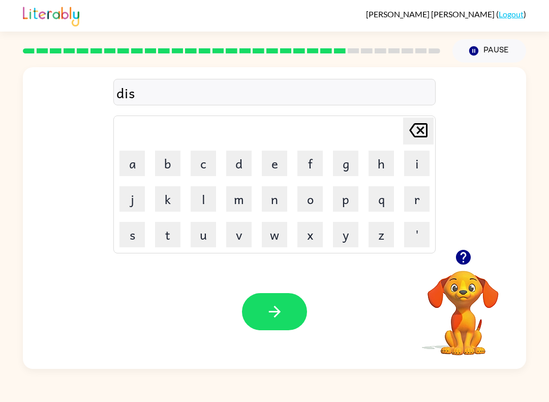
click at [417, 165] on button "i" at bounding box center [416, 163] width 25 height 25
click at [236, 159] on button "d" at bounding box center [238, 163] width 25 height 25
click at [284, 157] on button "e" at bounding box center [274, 163] width 25 height 25
click at [403, 139] on button "Delete Delete last character input" at bounding box center [418, 130] width 31 height 27
click at [419, 169] on button "i" at bounding box center [416, 163] width 25 height 25
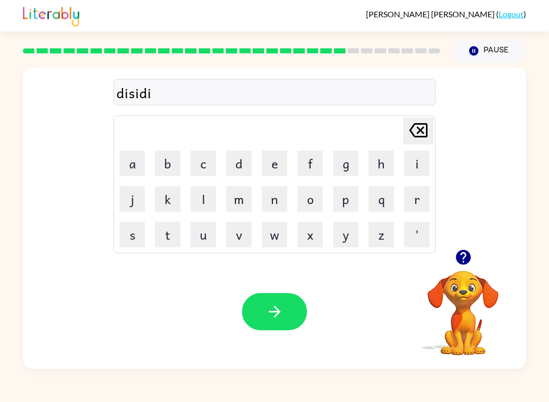
click at [269, 195] on button "n" at bounding box center [274, 198] width 25 height 25
click at [342, 164] on button "g" at bounding box center [345, 163] width 25 height 25
click at [267, 316] on icon "button" at bounding box center [275, 312] width 18 height 18
click at [408, 210] on button "r" at bounding box center [416, 198] width 25 height 25
click at [322, 195] on button "o" at bounding box center [310, 198] width 25 height 25
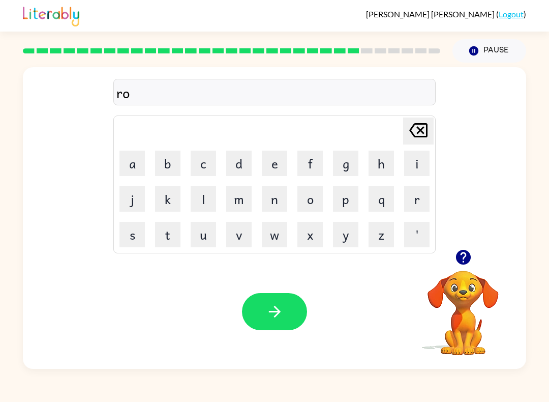
click at [204, 162] on button "c" at bounding box center [203, 163] width 25 height 25
click at [158, 202] on button "k" at bounding box center [167, 198] width 25 height 25
click at [170, 228] on button "t" at bounding box center [167, 234] width 25 height 25
click at [410, 133] on icon at bounding box center [418, 130] width 18 height 14
click at [280, 165] on button "e" at bounding box center [274, 163] width 25 height 25
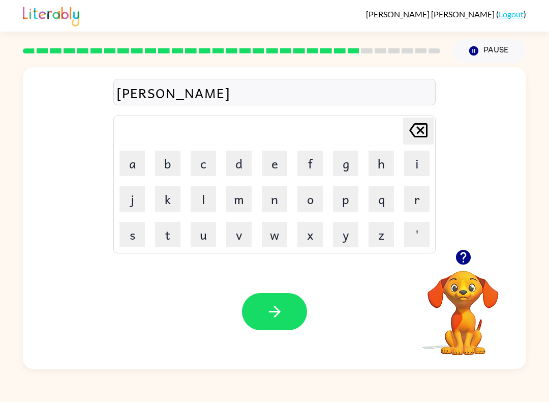
click at [176, 237] on button "t" at bounding box center [167, 234] width 25 height 25
click at [282, 297] on button "button" at bounding box center [274, 311] width 65 height 37
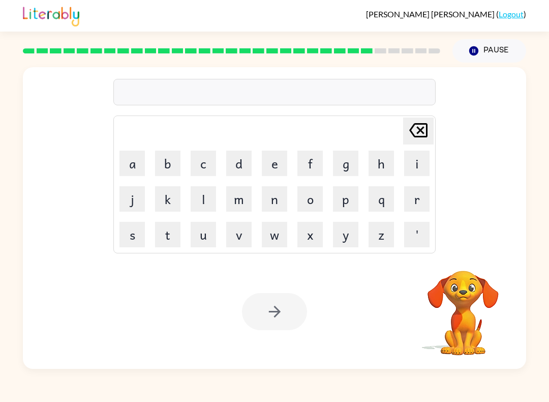
click at [197, 233] on button "u" at bounding box center [203, 234] width 25 height 25
click at [284, 194] on button "n" at bounding box center [274, 198] width 25 height 25
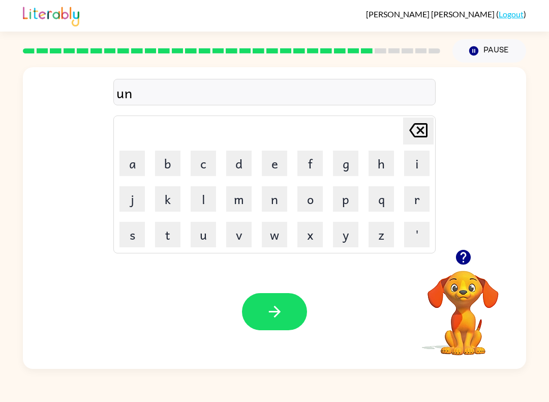
click at [410, 168] on button "i" at bounding box center [416, 163] width 25 height 25
click at [311, 171] on button "f" at bounding box center [310, 163] width 25 height 25
click at [304, 196] on button "o" at bounding box center [310, 198] width 25 height 25
click at [422, 194] on button "r" at bounding box center [416, 198] width 25 height 25
click at [238, 195] on button "m" at bounding box center [238, 198] width 25 height 25
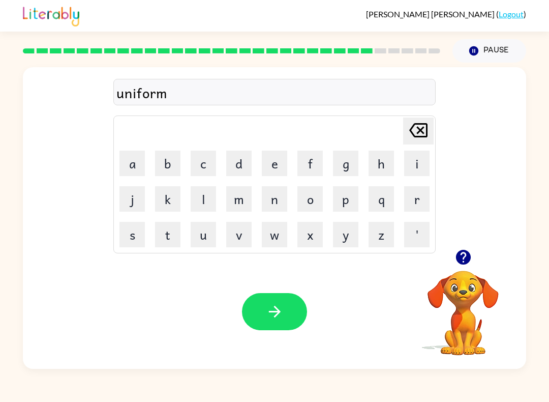
click at [261, 310] on button "button" at bounding box center [274, 311] width 65 height 37
click at [134, 175] on button "a" at bounding box center [132, 163] width 25 height 25
click at [419, 175] on button "i" at bounding box center [416, 163] width 25 height 25
click at [413, 132] on icon "Delete Delete last character input" at bounding box center [418, 130] width 24 height 24
click at [410, 138] on icon "Delete Delete last character input" at bounding box center [418, 130] width 24 height 24
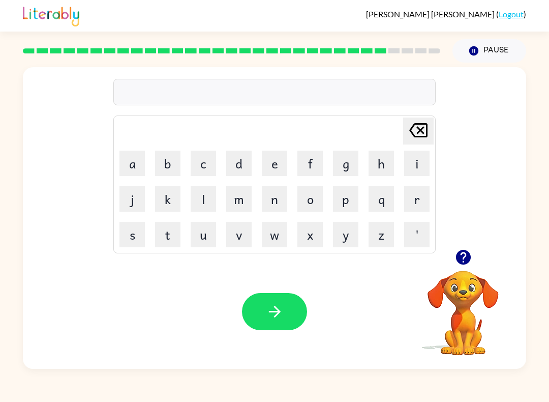
click at [208, 170] on button "c" at bounding box center [203, 163] width 25 height 25
click at [124, 174] on button "a" at bounding box center [132, 163] width 25 height 25
click at [411, 163] on button "i" at bounding box center [416, 163] width 25 height 25
click at [423, 158] on button "i" at bounding box center [416, 163] width 25 height 25
click at [422, 158] on button "i" at bounding box center [416, 163] width 25 height 25
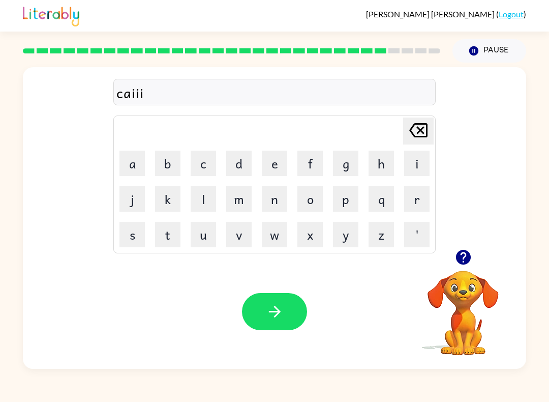
click at [411, 140] on icon "Delete Delete last character input" at bounding box center [418, 130] width 24 height 24
click at [410, 139] on icon "Delete Delete last character input" at bounding box center [418, 130] width 24 height 24
click at [415, 132] on icon "Delete Delete last character input" at bounding box center [418, 130] width 24 height 24
click at [408, 126] on icon "Delete Delete last character input" at bounding box center [418, 130] width 24 height 24
click at [375, 173] on button "h" at bounding box center [381, 163] width 25 height 25
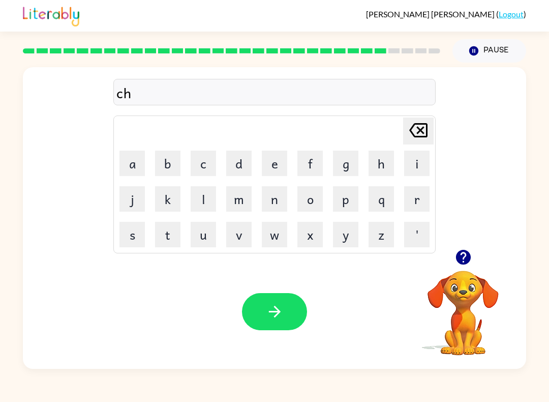
click at [120, 169] on button "a" at bounding box center [132, 163] width 25 height 25
click at [423, 163] on button "i" at bounding box center [416, 163] width 25 height 25
click at [274, 203] on button "n" at bounding box center [274, 198] width 25 height 25
click at [300, 299] on button "button" at bounding box center [274, 311] width 65 height 37
click at [206, 161] on button "c" at bounding box center [203, 163] width 25 height 25
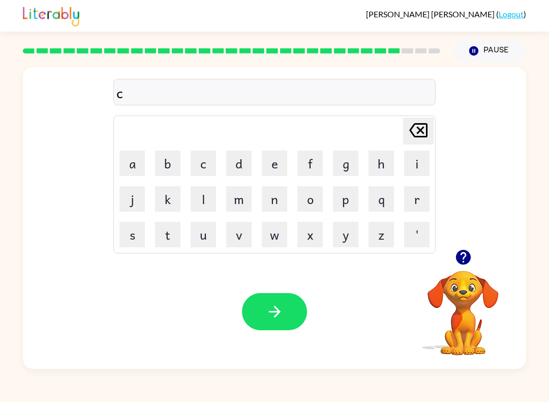
click at [373, 159] on button "h" at bounding box center [381, 163] width 25 height 25
click at [132, 156] on button "a" at bounding box center [132, 163] width 25 height 25
click at [198, 164] on button "c" at bounding box center [203, 163] width 25 height 25
click at [311, 210] on button "o" at bounding box center [310, 198] width 25 height 25
click at [205, 200] on button "l" at bounding box center [203, 198] width 25 height 25
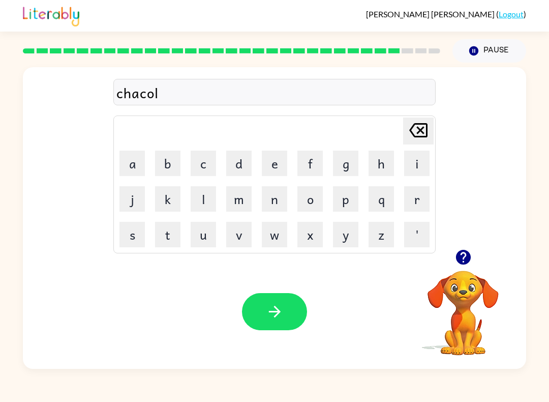
click at [143, 168] on button "a" at bounding box center [132, 163] width 25 height 25
click at [172, 233] on button "t" at bounding box center [167, 234] width 25 height 25
click at [275, 164] on button "e" at bounding box center [274, 163] width 25 height 25
click at [406, 129] on icon "Delete Delete last character input" at bounding box center [418, 130] width 24 height 24
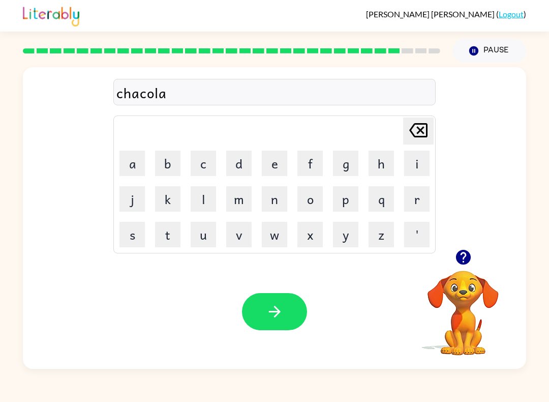
click at [421, 142] on icon "Delete Delete last character input" at bounding box center [418, 130] width 24 height 24
click at [421, 141] on icon "Delete Delete last character input" at bounding box center [418, 130] width 24 height 24
click at [417, 144] on div "Delete Delete last character input" at bounding box center [418, 131] width 24 height 26
click at [419, 136] on icon at bounding box center [418, 130] width 18 height 14
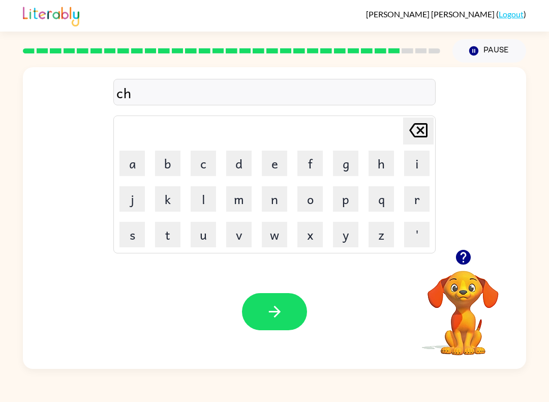
click at [310, 199] on button "o" at bounding box center [310, 198] width 25 height 25
click at [210, 169] on button "c" at bounding box center [203, 163] width 25 height 25
click at [307, 197] on button "o" at bounding box center [310, 198] width 25 height 25
click at [200, 200] on button "l" at bounding box center [203, 198] width 25 height 25
click at [143, 153] on button "a" at bounding box center [132, 163] width 25 height 25
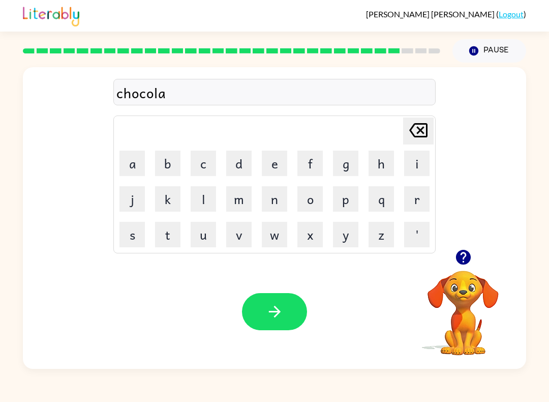
click at [178, 228] on button "t" at bounding box center [167, 234] width 25 height 25
click at [279, 163] on button "e" at bounding box center [274, 163] width 25 height 25
click at [260, 311] on button "button" at bounding box center [274, 311] width 65 height 37
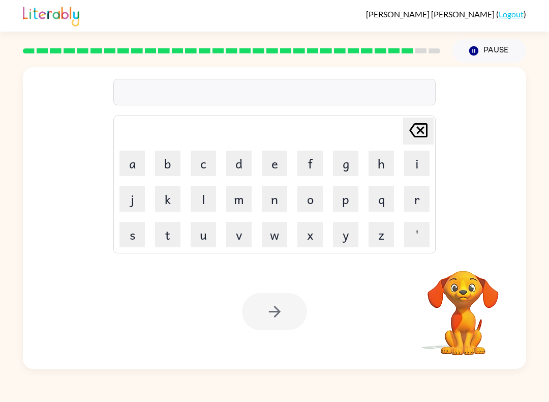
click at [306, 156] on button "f" at bounding box center [310, 163] width 25 height 25
click at [415, 132] on icon "Delete Delete last character input" at bounding box center [418, 130] width 24 height 24
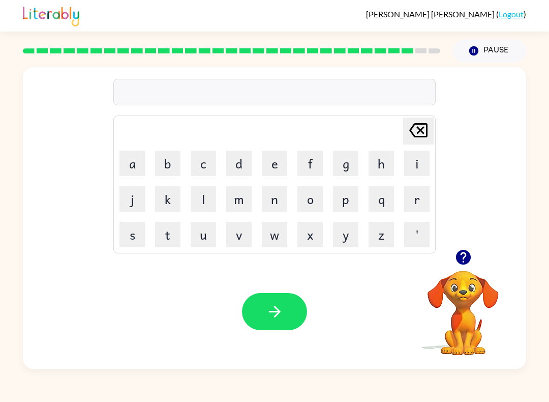
click at [389, 154] on button "h" at bounding box center [381, 163] width 25 height 25
click at [410, 168] on button "i" at bounding box center [416, 163] width 25 height 25
click at [404, 199] on button "r" at bounding box center [416, 198] width 25 height 25
click at [136, 233] on button "s" at bounding box center [132, 234] width 25 height 25
click at [163, 243] on button "t" at bounding box center [167, 234] width 25 height 25
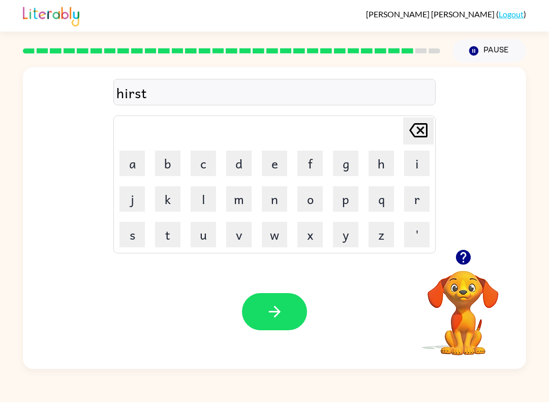
click at [416, 141] on icon "Delete Delete last character input" at bounding box center [418, 130] width 24 height 24
click at [415, 140] on icon "Delete Delete last character input" at bounding box center [418, 130] width 24 height 24
click at [418, 137] on icon at bounding box center [418, 130] width 18 height 14
click at [417, 137] on icon at bounding box center [418, 130] width 18 height 14
click at [409, 136] on icon "Delete Delete last character input" at bounding box center [418, 130] width 24 height 24
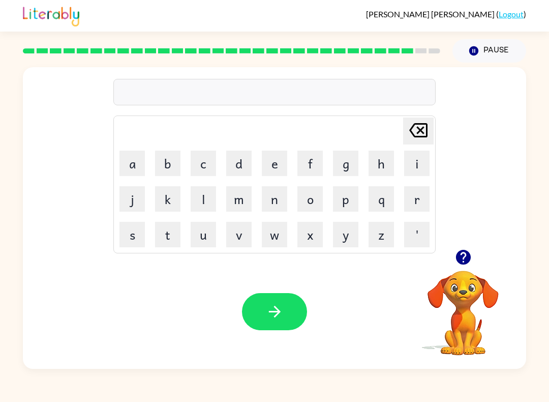
click at [157, 225] on button "t" at bounding box center [167, 234] width 25 height 25
click at [376, 163] on button "h" at bounding box center [381, 163] width 25 height 25
click at [410, 171] on button "i" at bounding box center [416, 163] width 25 height 25
click at [415, 198] on button "r" at bounding box center [416, 198] width 25 height 25
click at [153, 241] on td "t" at bounding box center [168, 234] width 35 height 35
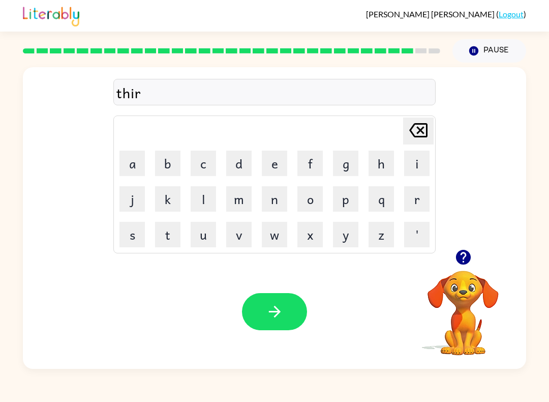
click at [133, 243] on button "s" at bounding box center [132, 234] width 25 height 25
click at [167, 230] on button "t" at bounding box center [167, 234] width 25 height 25
click at [261, 311] on button "button" at bounding box center [274, 311] width 65 height 37
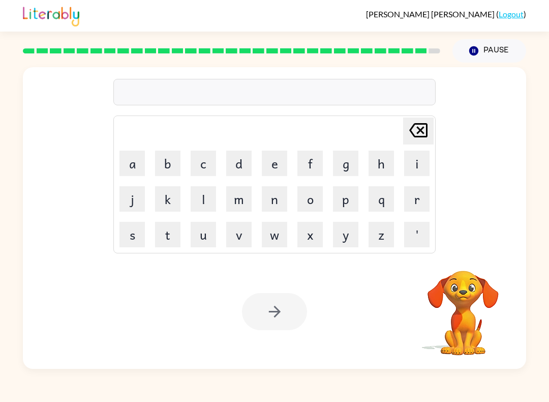
click at [421, 169] on button "i" at bounding box center [416, 163] width 25 height 25
click at [418, 132] on icon "Delete Delete last character input" at bounding box center [418, 130] width 24 height 24
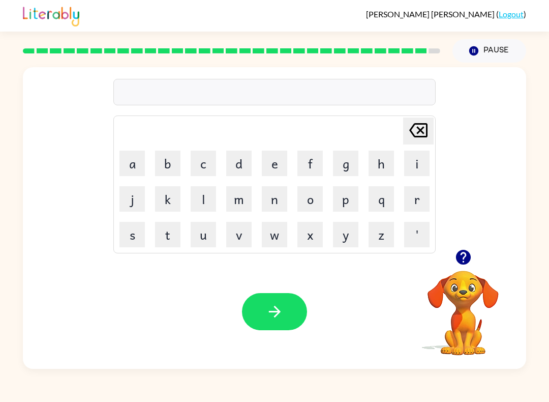
click at [293, 158] on td "f" at bounding box center [310, 163] width 35 height 35
click at [313, 160] on button "f" at bounding box center [310, 163] width 25 height 25
click at [417, 163] on button "i" at bounding box center [416, 163] width 25 height 25
click at [342, 163] on button "g" at bounding box center [345, 163] width 25 height 25
click at [417, 135] on icon "Delete Delete last character input" at bounding box center [418, 130] width 24 height 24
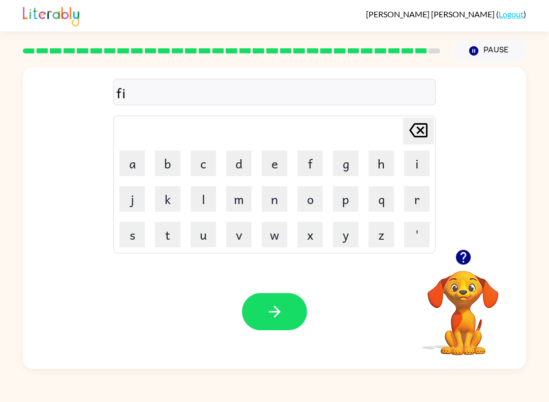
click at [277, 203] on button "n" at bounding box center [274, 198] width 25 height 25
click at [354, 172] on button "g" at bounding box center [345, 163] width 25 height 25
click at [277, 165] on button "e" at bounding box center [274, 163] width 25 height 25
click at [426, 199] on button "r" at bounding box center [416, 198] width 25 height 25
click at [282, 202] on button "n" at bounding box center [274, 198] width 25 height 25
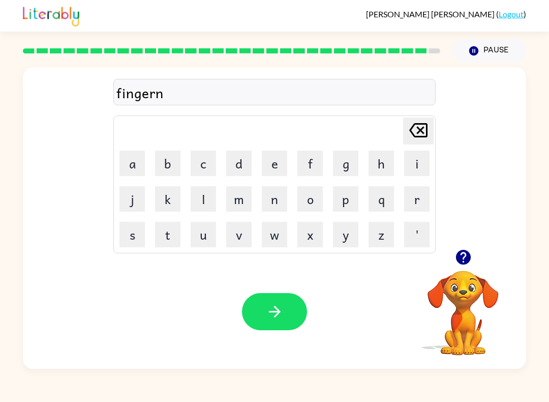
click at [134, 166] on button "a" at bounding box center [132, 163] width 25 height 25
click at [418, 159] on button "i" at bounding box center [416, 163] width 25 height 25
click at [209, 204] on button "l" at bounding box center [203, 198] width 25 height 25
click at [273, 305] on icon "button" at bounding box center [275, 312] width 18 height 18
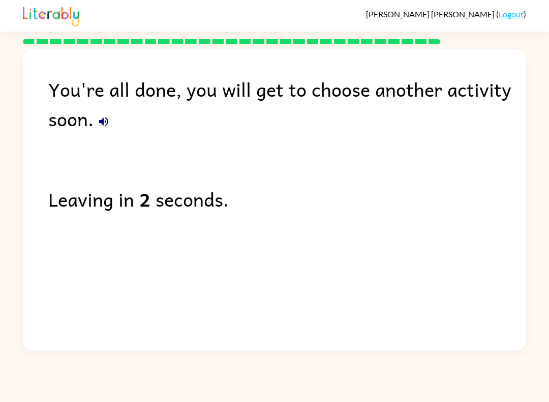
click at [122, 195] on div "Leaving in 2 seconds." at bounding box center [287, 199] width 478 height 30
click at [87, 194] on div "Leaving in 2 seconds." at bounding box center [287, 199] width 478 height 30
